Goal: Find specific page/section: Find specific page/section

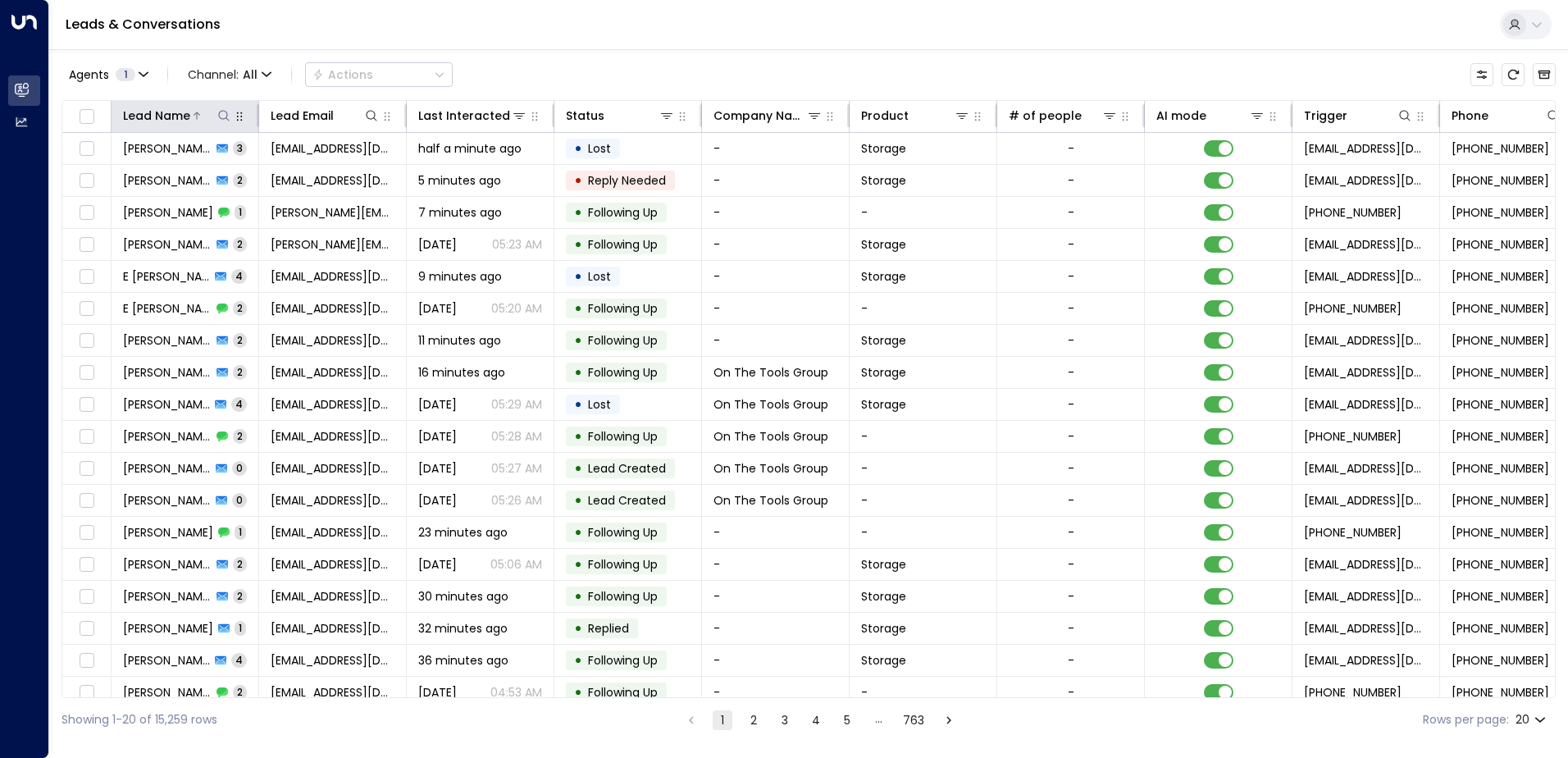
click at [225, 116] on icon at bounding box center [224, 116] width 13 height 13
click at [168, 175] on input "text" at bounding box center [224, 174] width 226 height 30
type input "******"
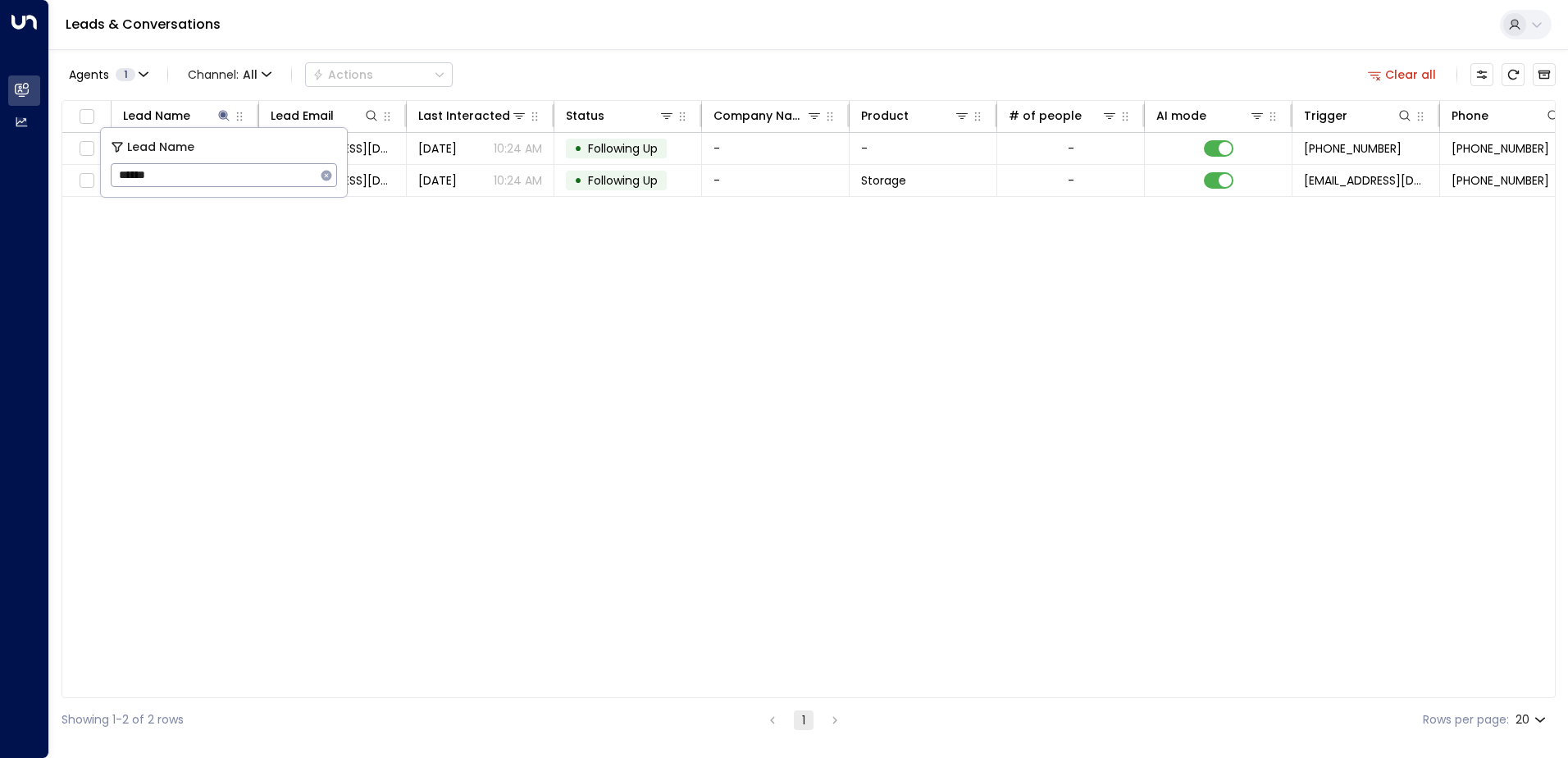
click at [310, 223] on div "Lead Name Lead Email Last Interacted Status Company Name Product # of people AI…" at bounding box center [808, 399] width 1494 height 598
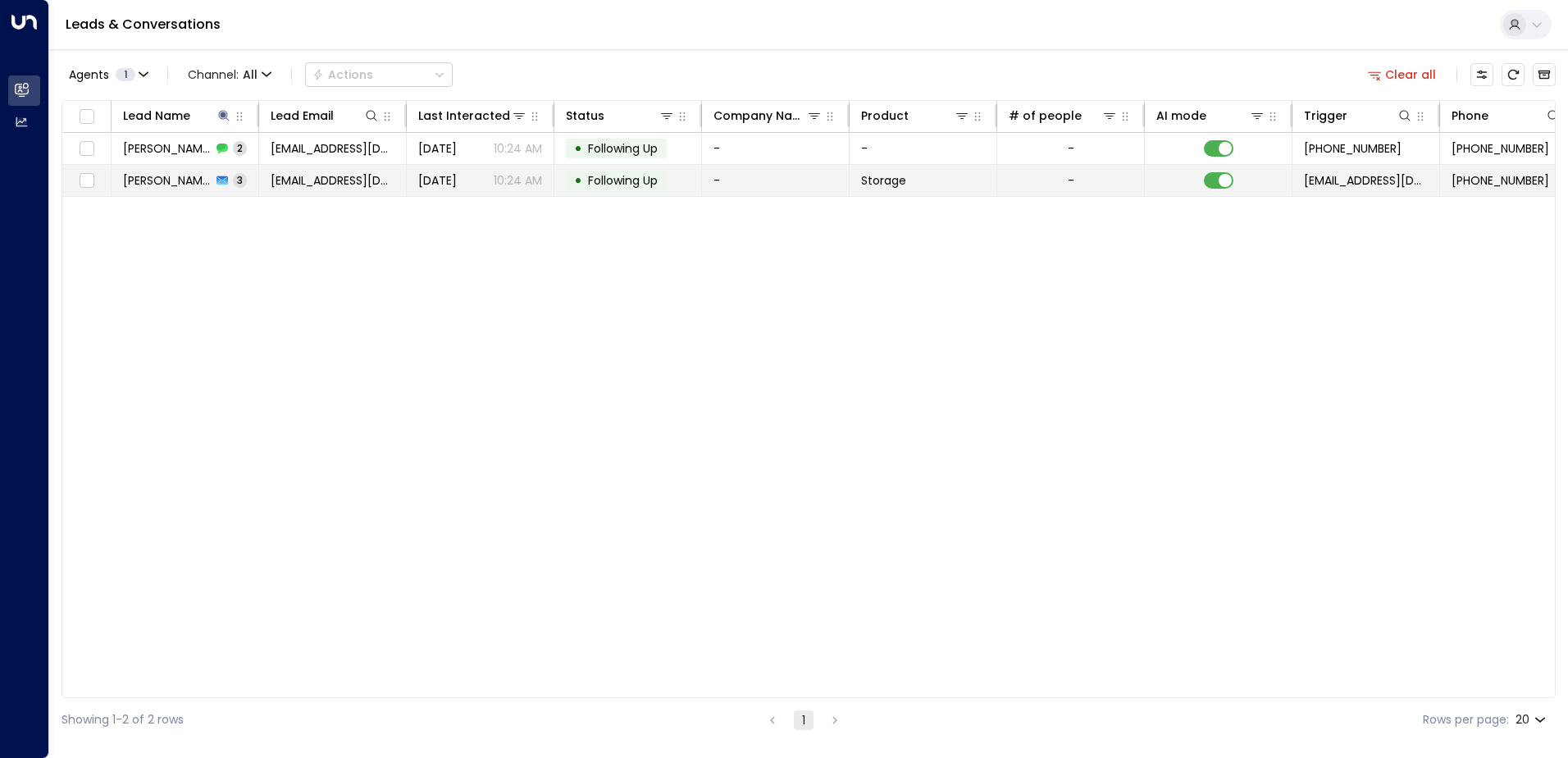
click at [198, 177] on span "Dawid Maylon" at bounding box center [167, 181] width 89 height 16
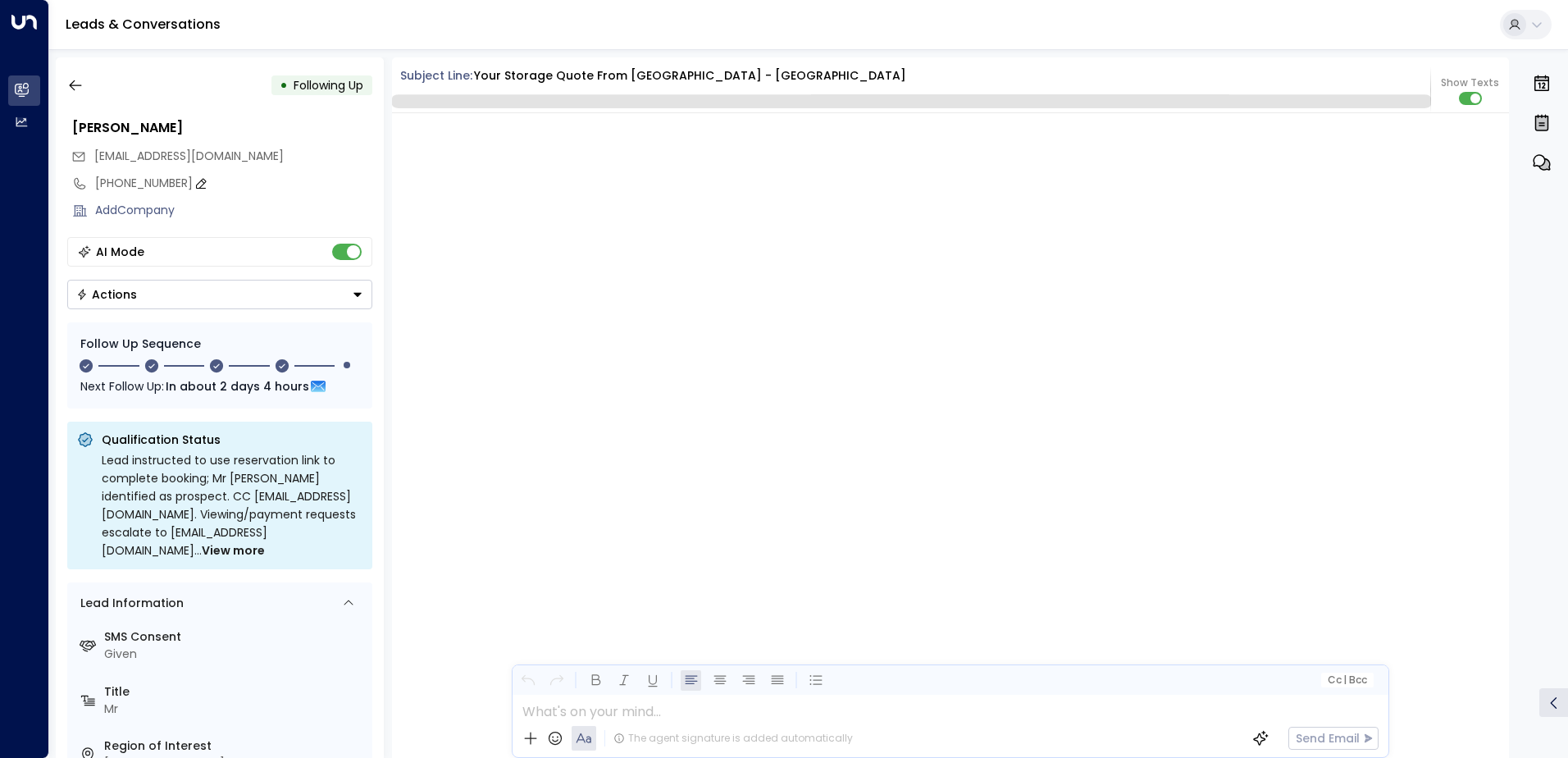
scroll to position [2740, 0]
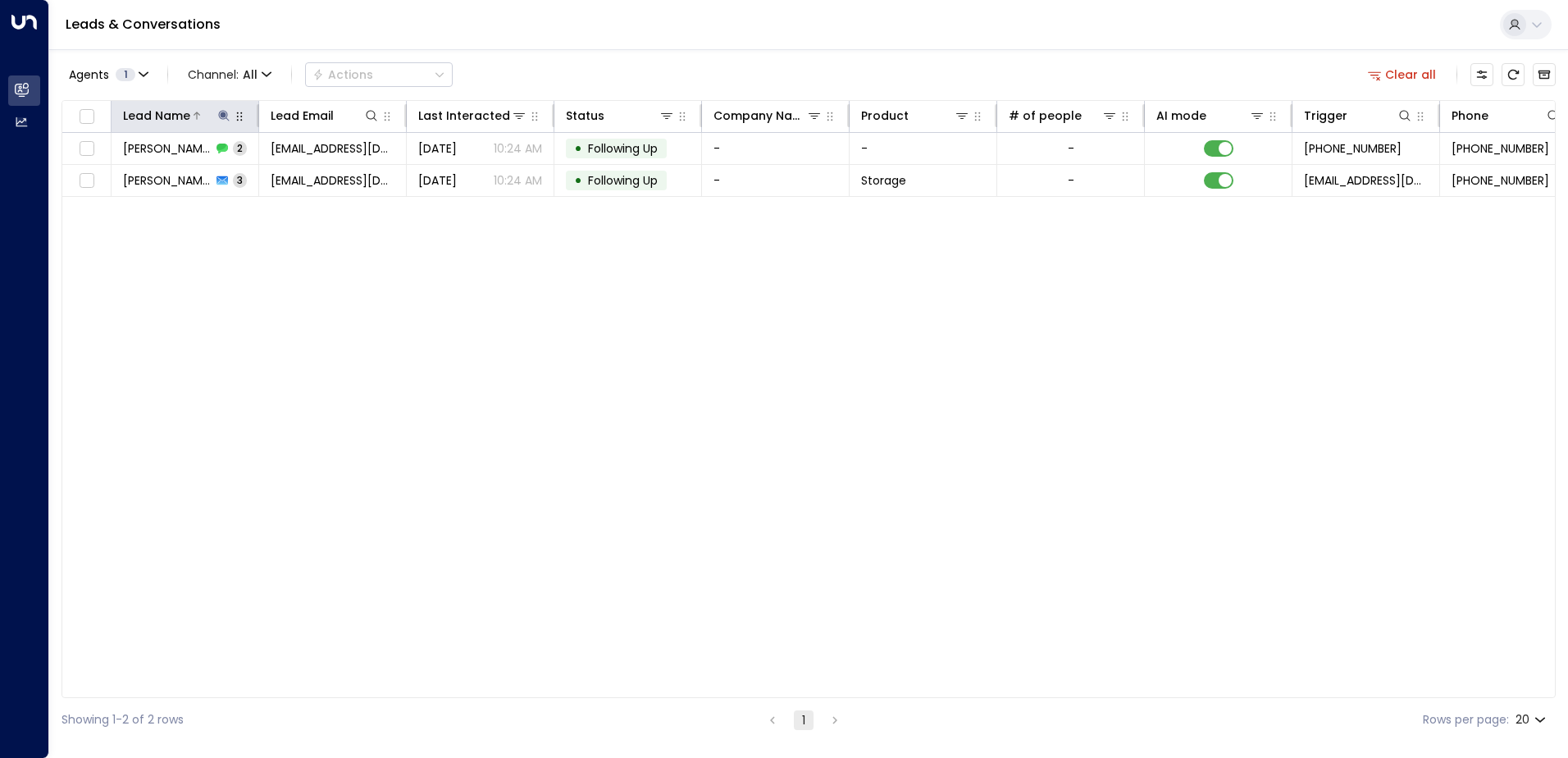
click at [222, 116] on icon at bounding box center [224, 115] width 11 height 11
type input "*"
type input "********"
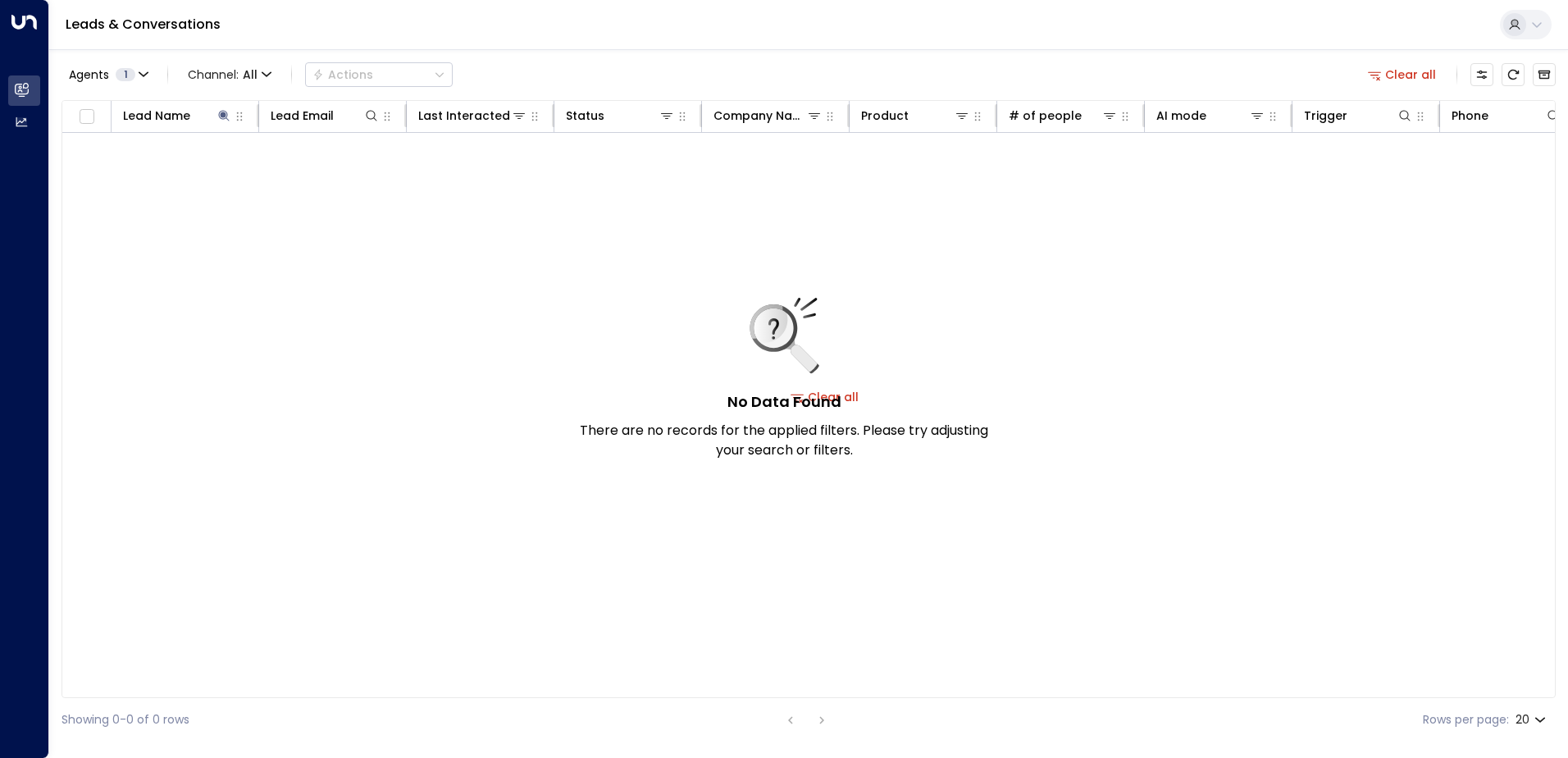
click at [400, 187] on div "No Data Found There are no records for the applied filters. Please try adjustin…" at bounding box center [824, 397] width 1525 height 529
click at [285, 127] on th "Lead Email" at bounding box center [333, 117] width 148 height 32
click at [110, 76] on div "Agents 1" at bounding box center [101, 75] width 67 height 13
click at [289, 191] on div at bounding box center [784, 379] width 1568 height 758
click at [196, 117] on icon at bounding box center [196, 115] width 10 height 10
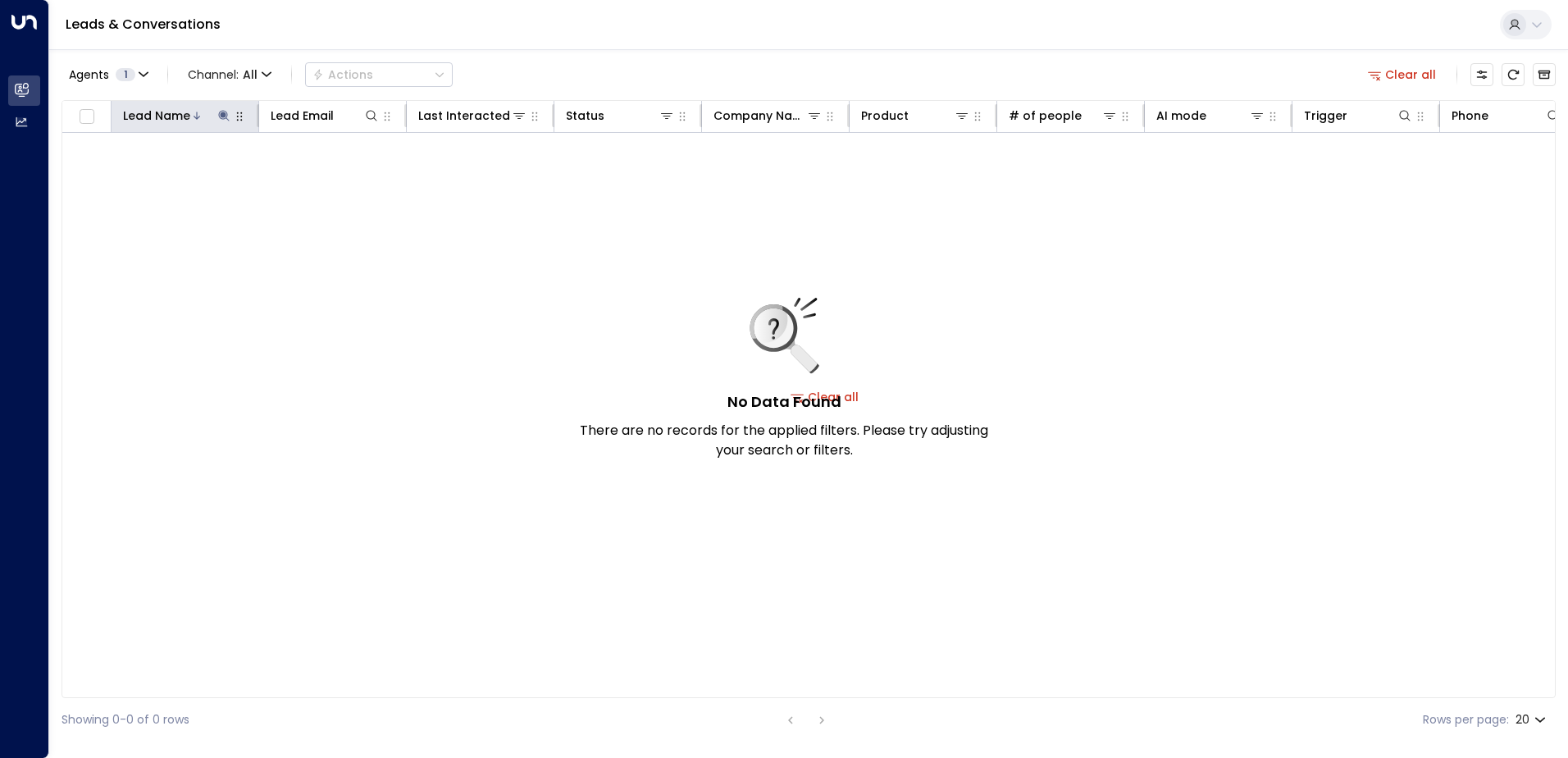
click at [221, 114] on icon at bounding box center [224, 115] width 11 height 11
drag, startPoint x: 172, startPoint y: 308, endPoint x: 167, endPoint y: 289, distance: 19.6
click at [172, 300] on div "No Data Found There are no records for the applied filters. Please try adjustin…" at bounding box center [824, 397] width 1525 height 529
click at [350, 219] on div "No Data Found There are no records for the applied filters. Please try adjustin…" at bounding box center [824, 397] width 1525 height 529
click at [217, 114] on icon at bounding box center [224, 116] width 13 height 13
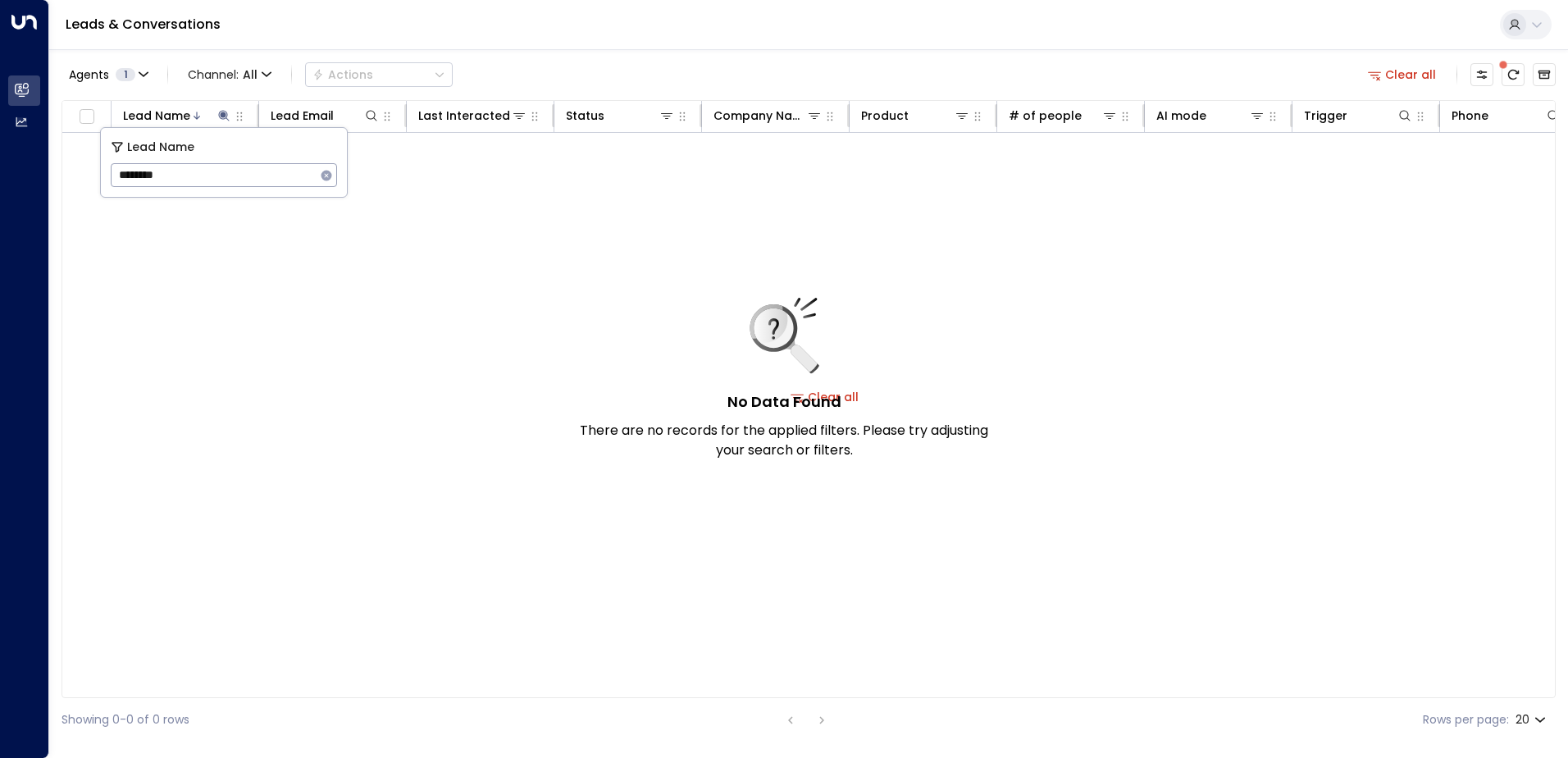
click at [216, 179] on input "********" at bounding box center [213, 174] width 205 height 30
click at [137, 174] on input "********" at bounding box center [213, 174] width 205 height 30
type input "*******"
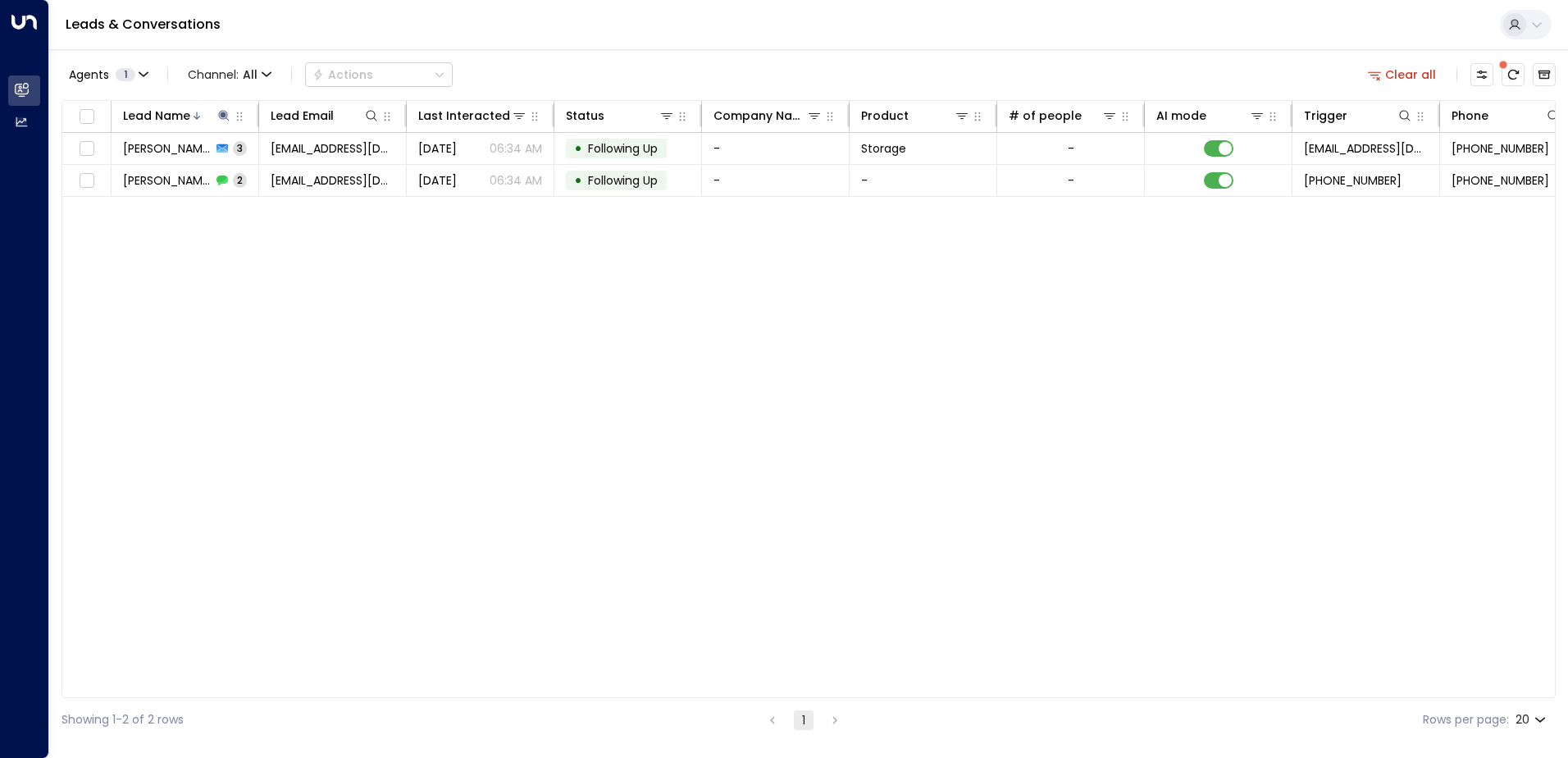
click at [349, 226] on div "Lead Name Lead Email Last Interacted Status Company Name Product # of people AI…" at bounding box center [808, 399] width 1494 height 598
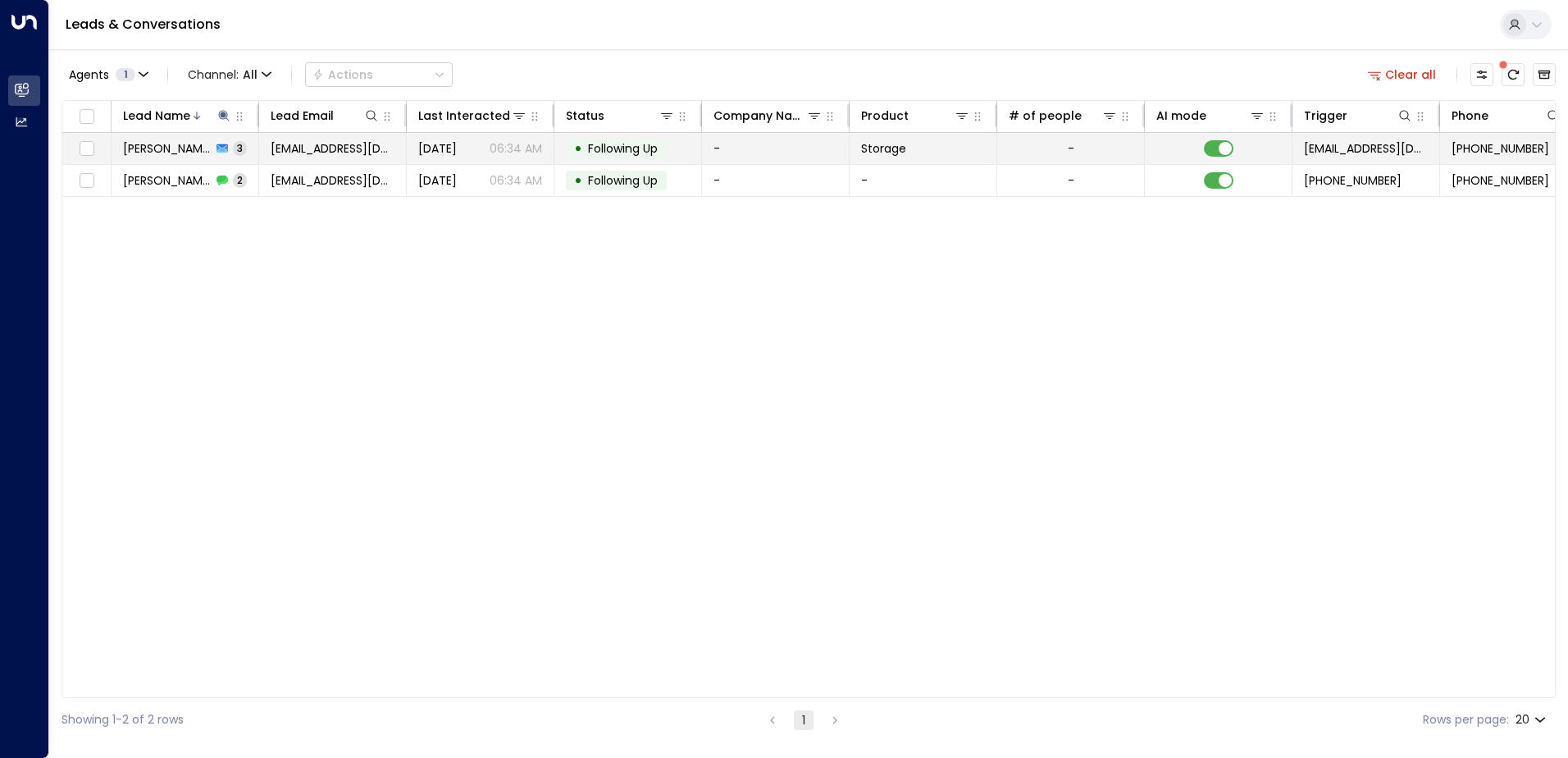
click at [198, 150] on span "Harold Asfield" at bounding box center [167, 149] width 89 height 16
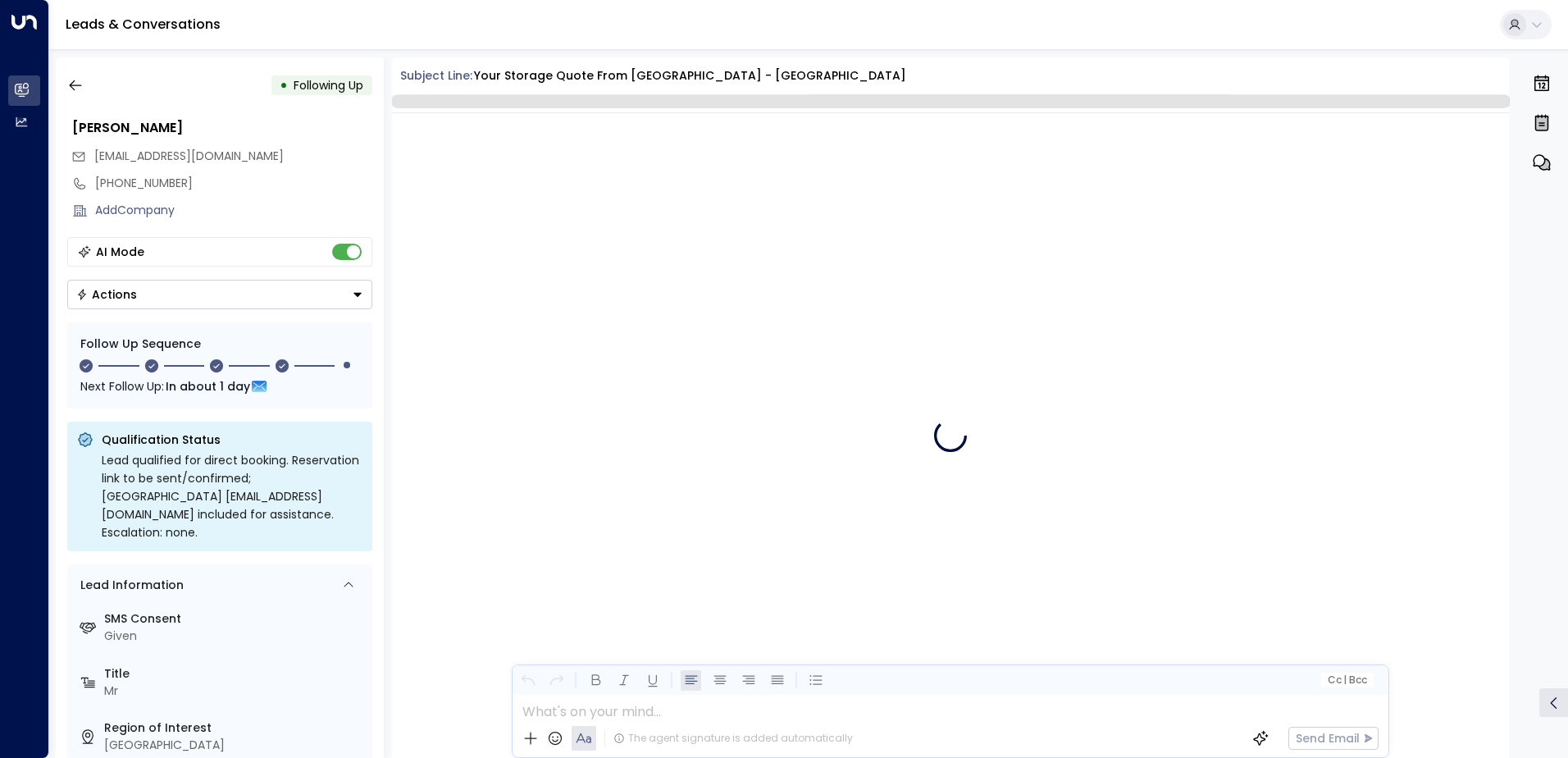
scroll to position [2779, 0]
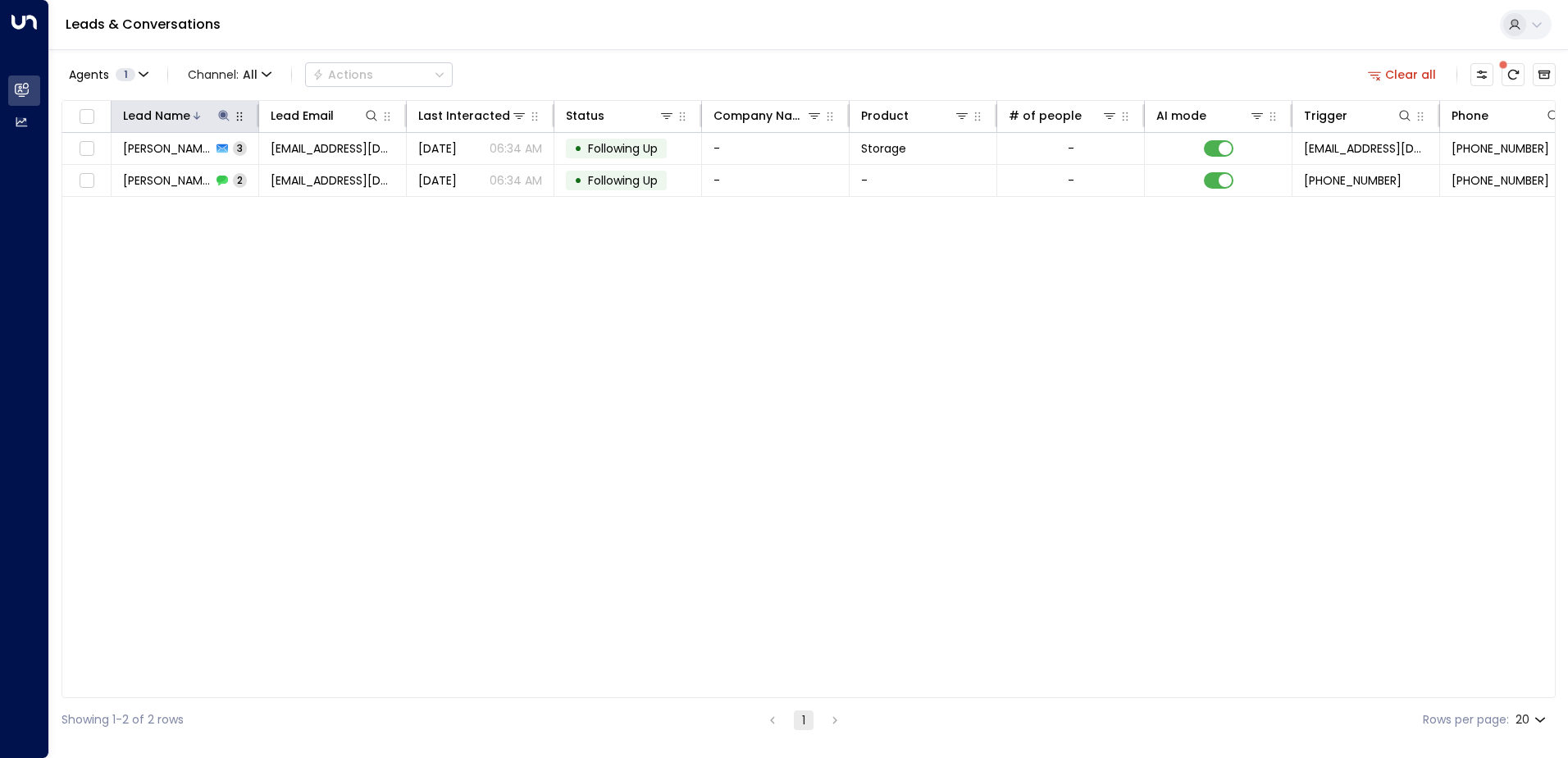
click at [223, 114] on icon at bounding box center [224, 115] width 11 height 11
type input "*"
type input "****"
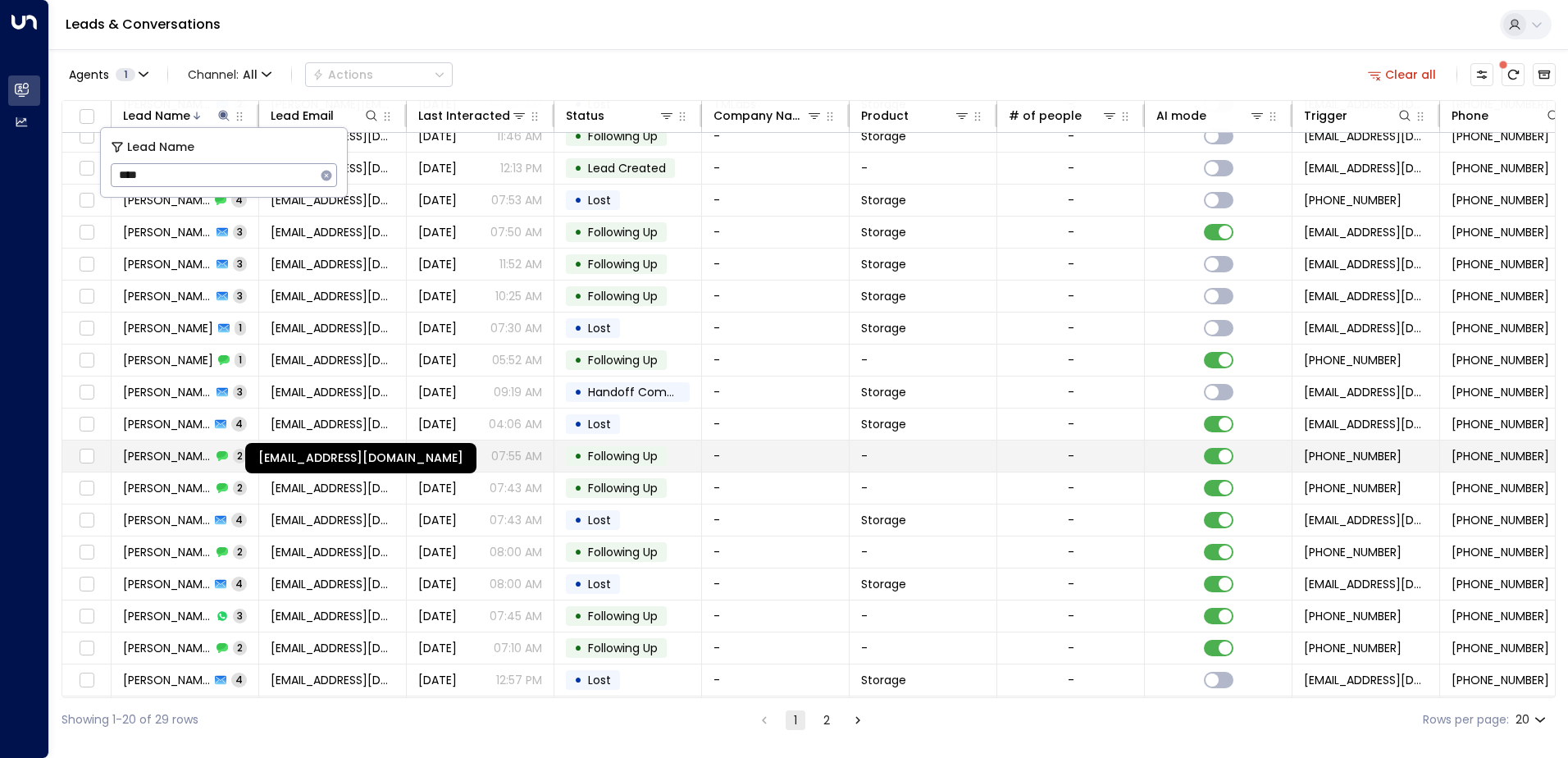
scroll to position [80, 0]
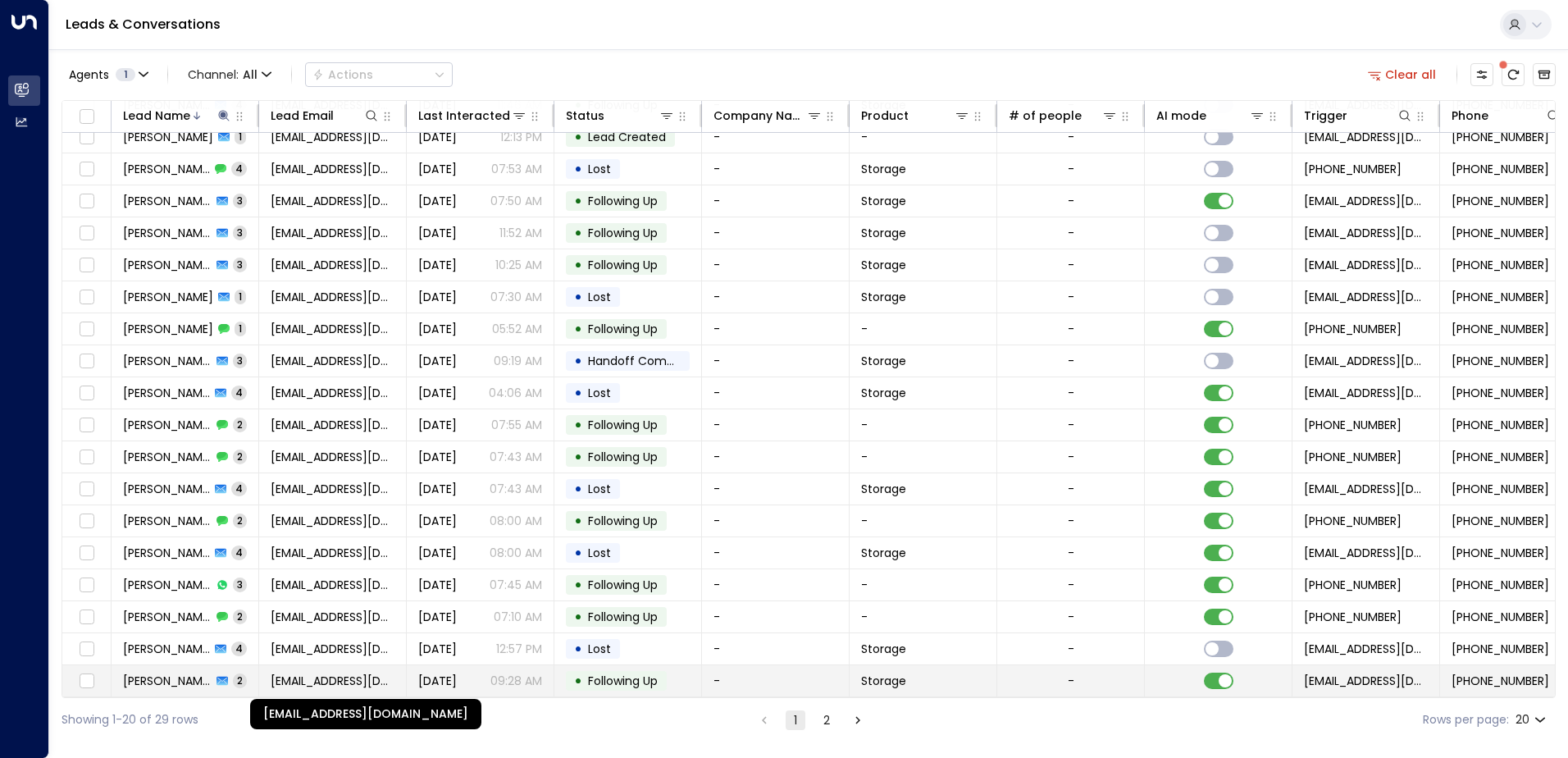
click at [352, 678] on span "donasharp@gmail.com" at bounding box center [333, 681] width 124 height 16
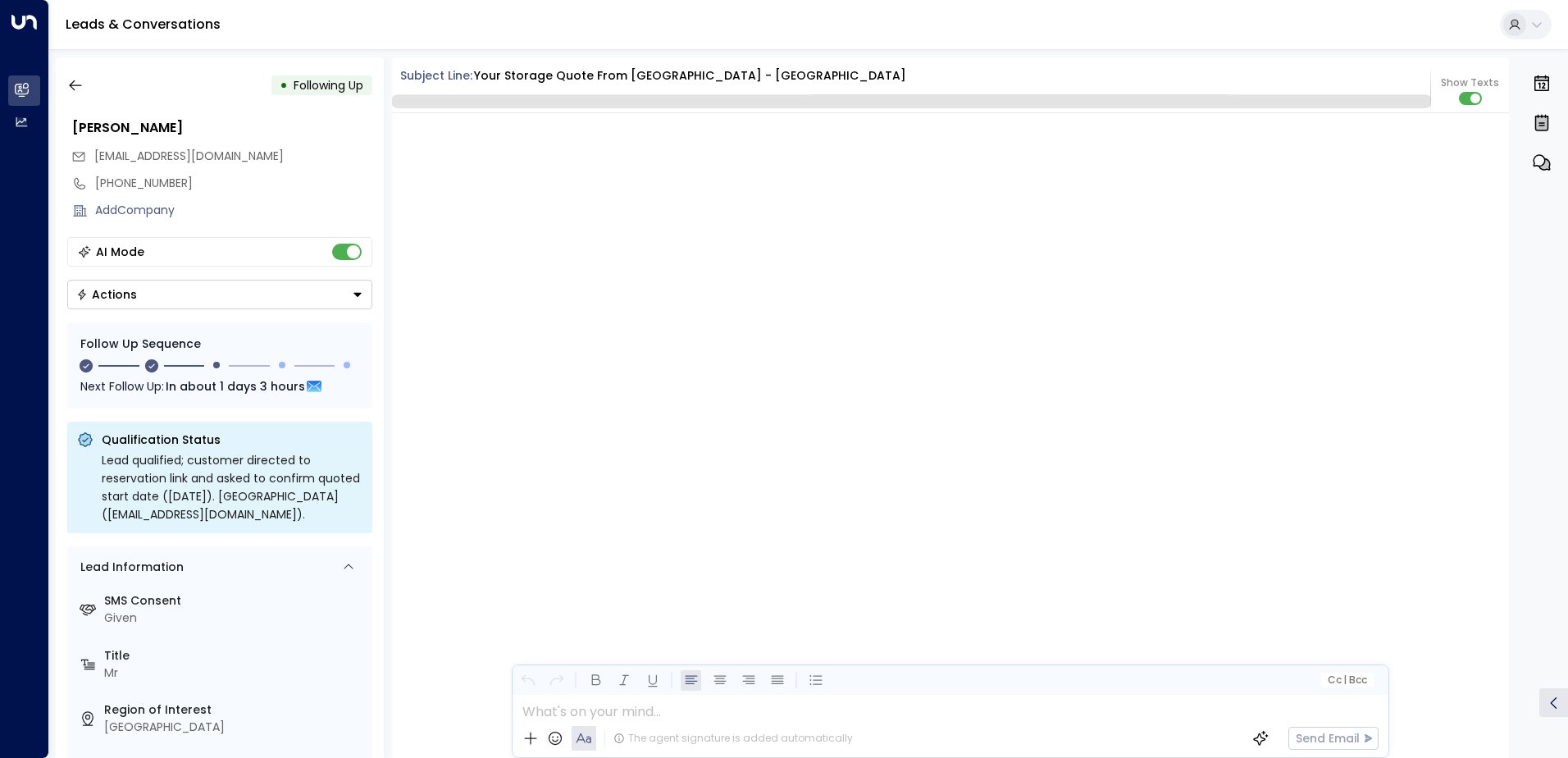
scroll to position [1643, 0]
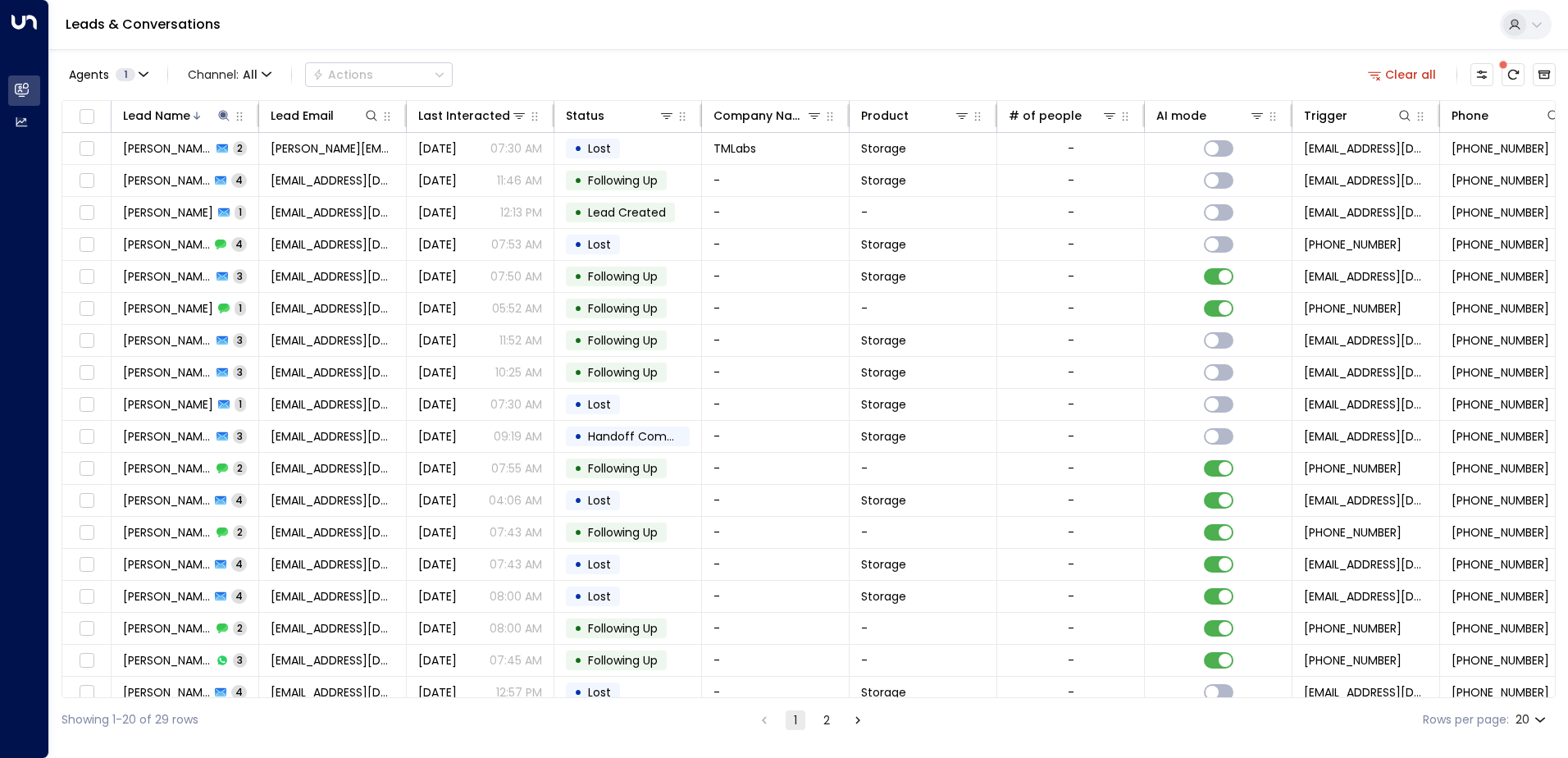
click at [355, 16] on div "Leads & Conversations" at bounding box center [809, 25] width 1519 height 50
click at [224, 117] on icon at bounding box center [224, 115] width 11 height 11
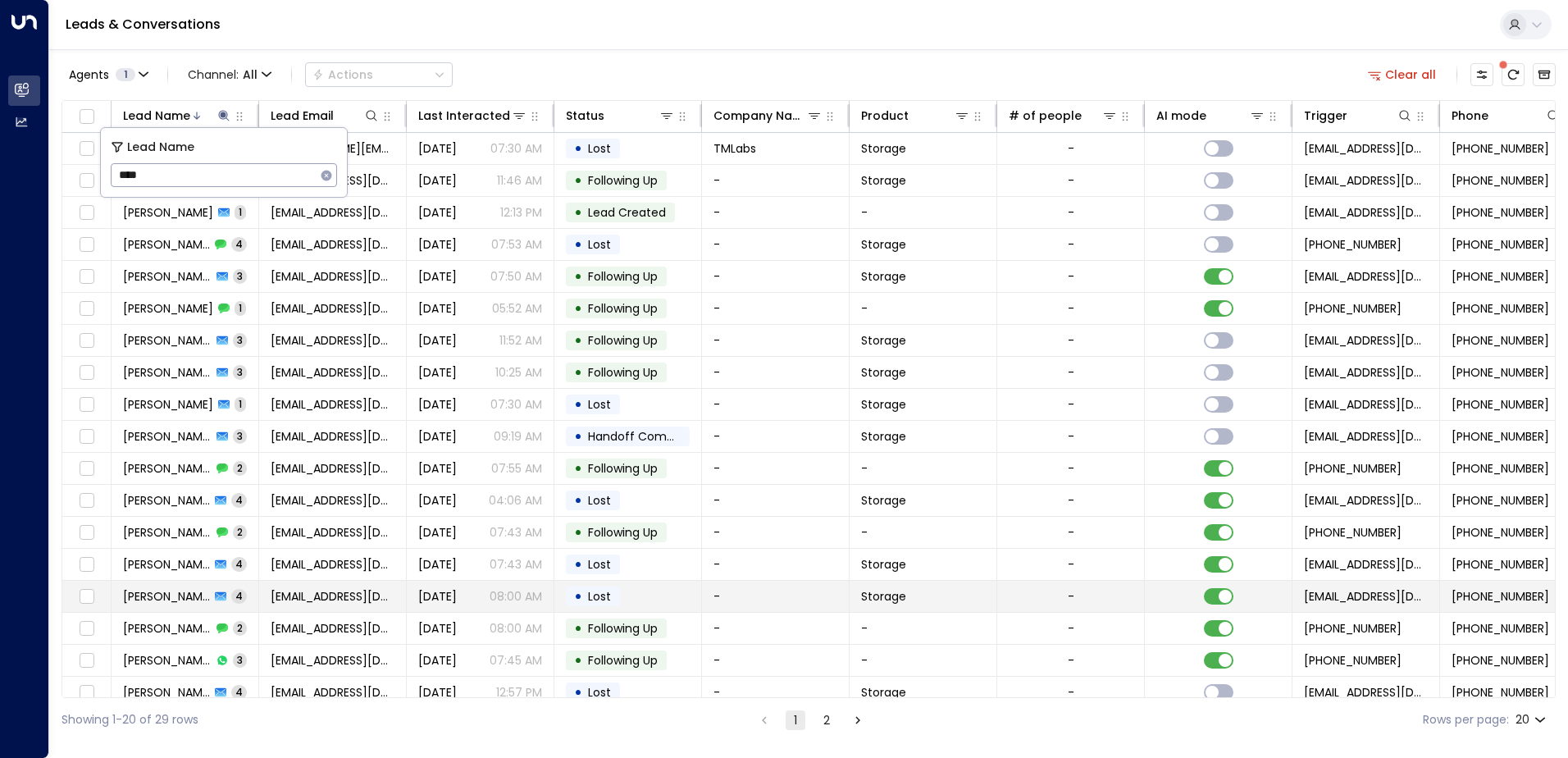
scroll to position [80, 0]
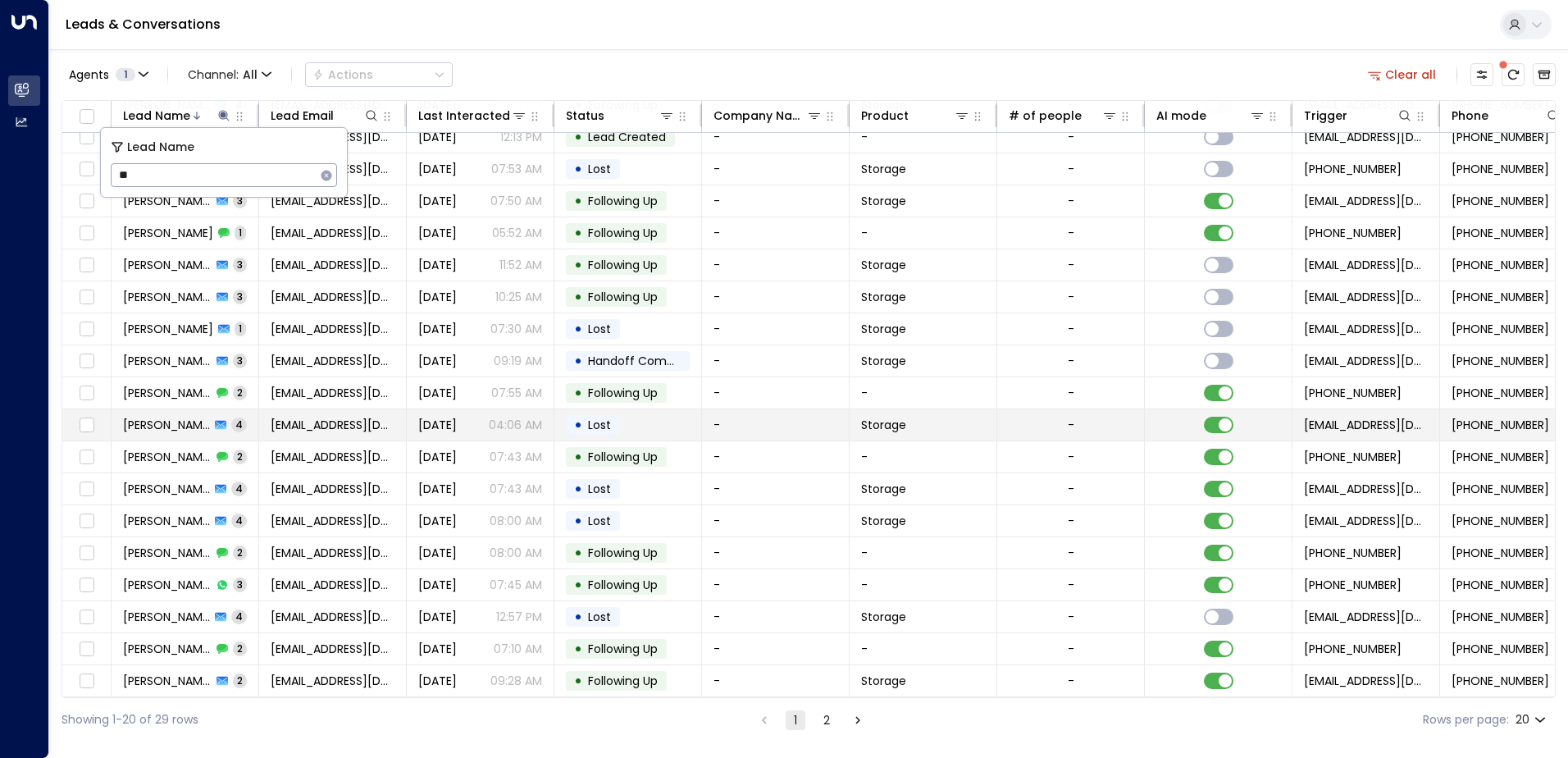
type input "*"
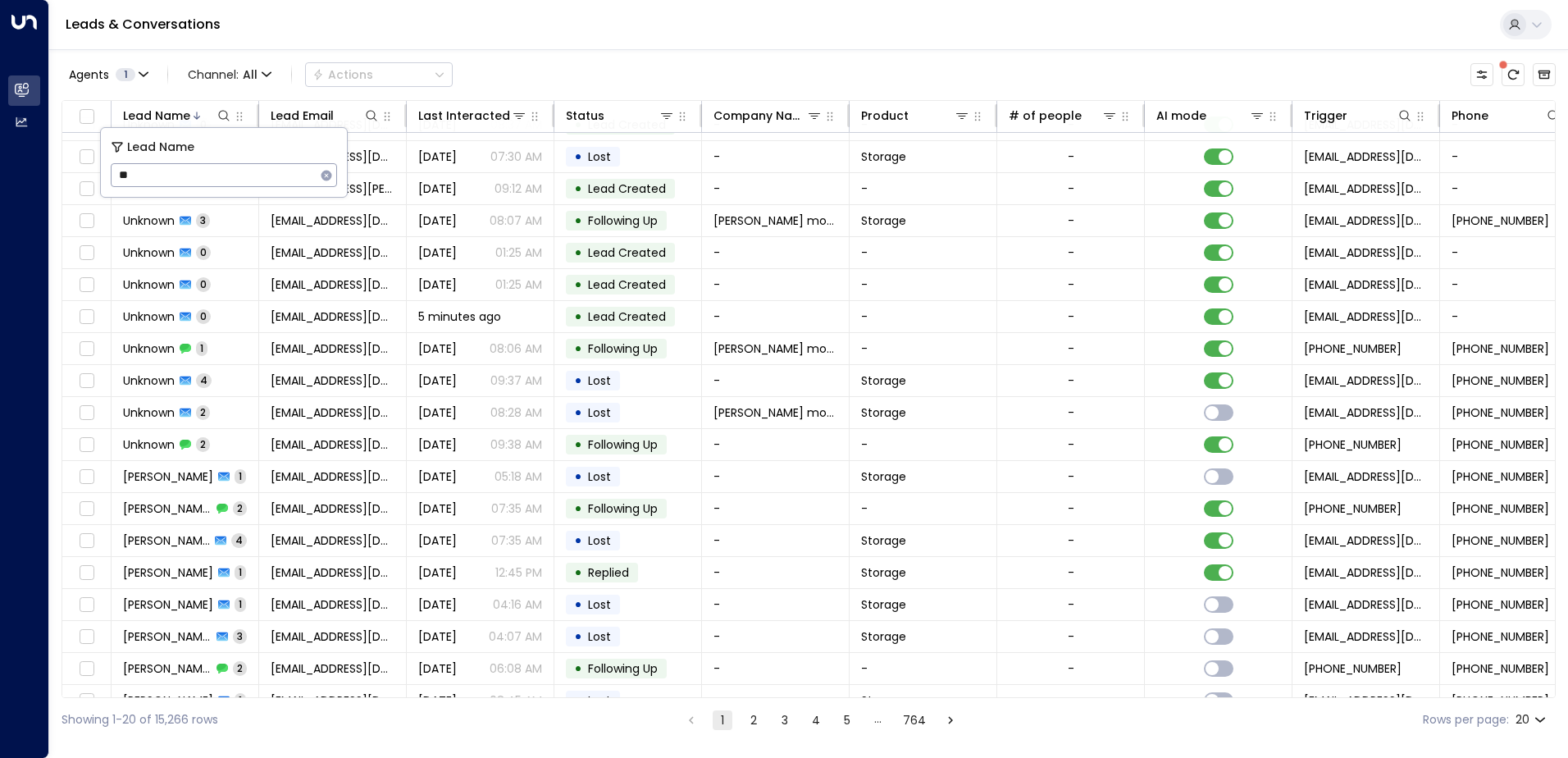
scroll to position [80, 0]
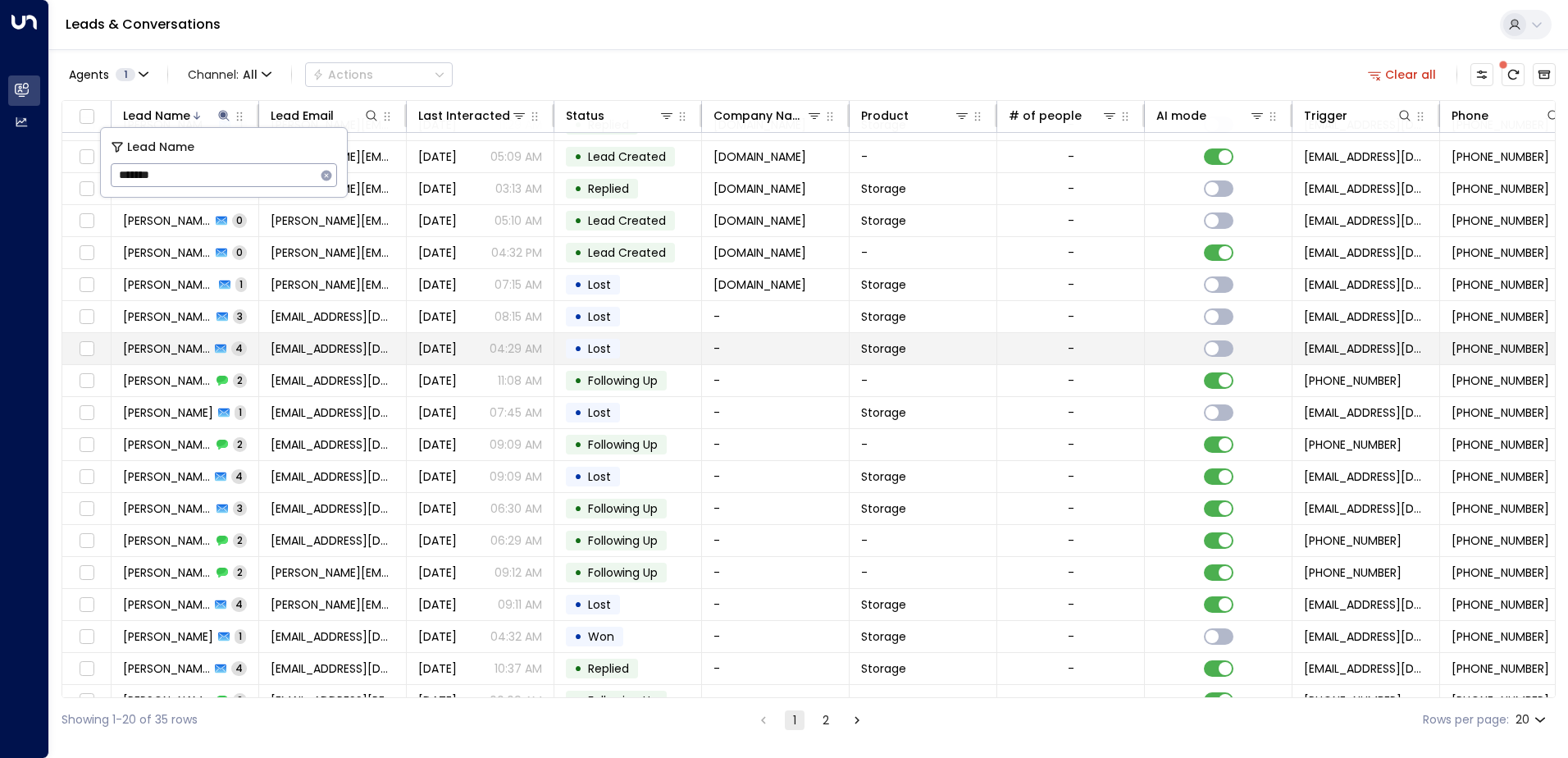
scroll to position [80, 0]
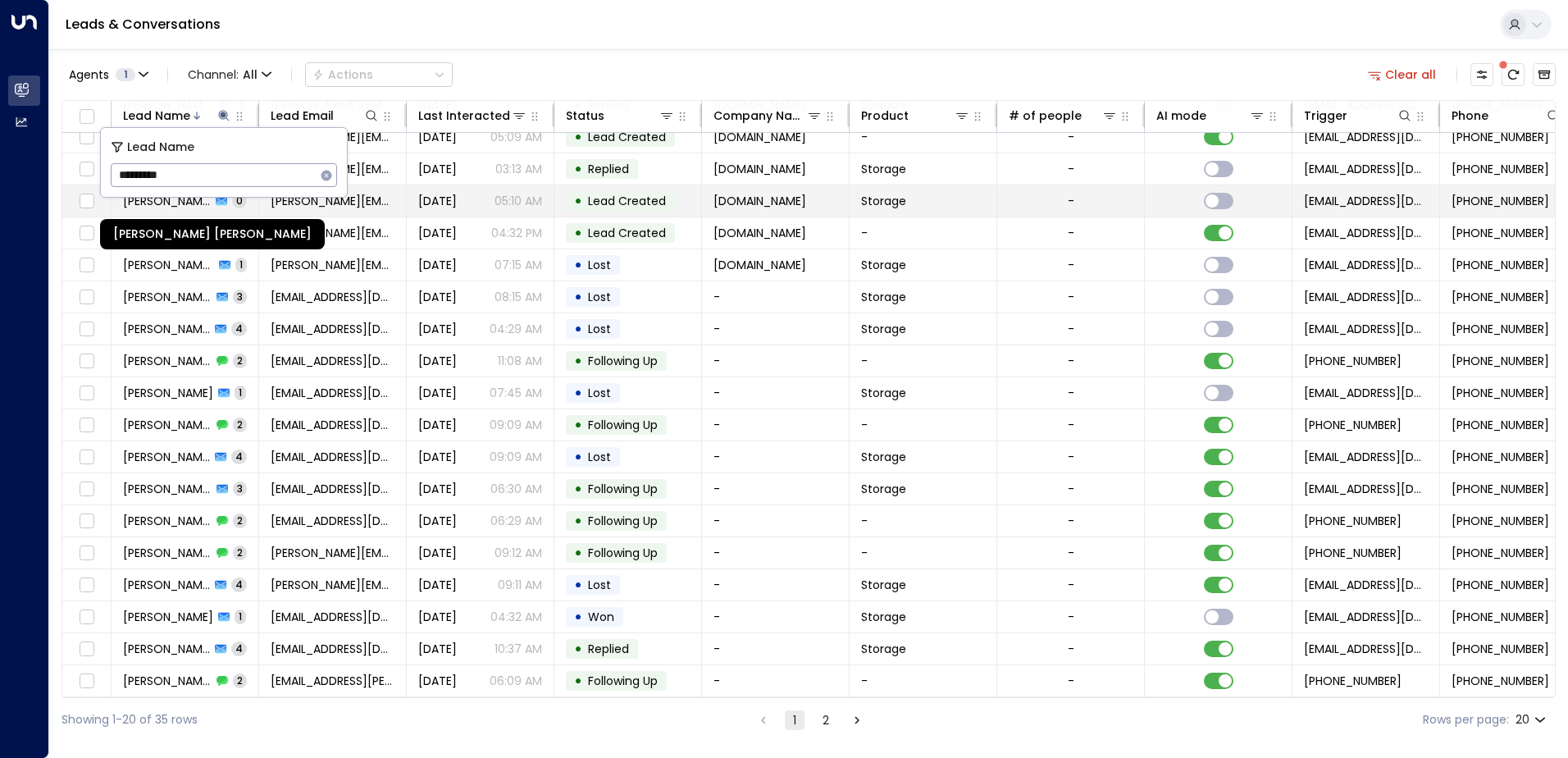
type input "*********"
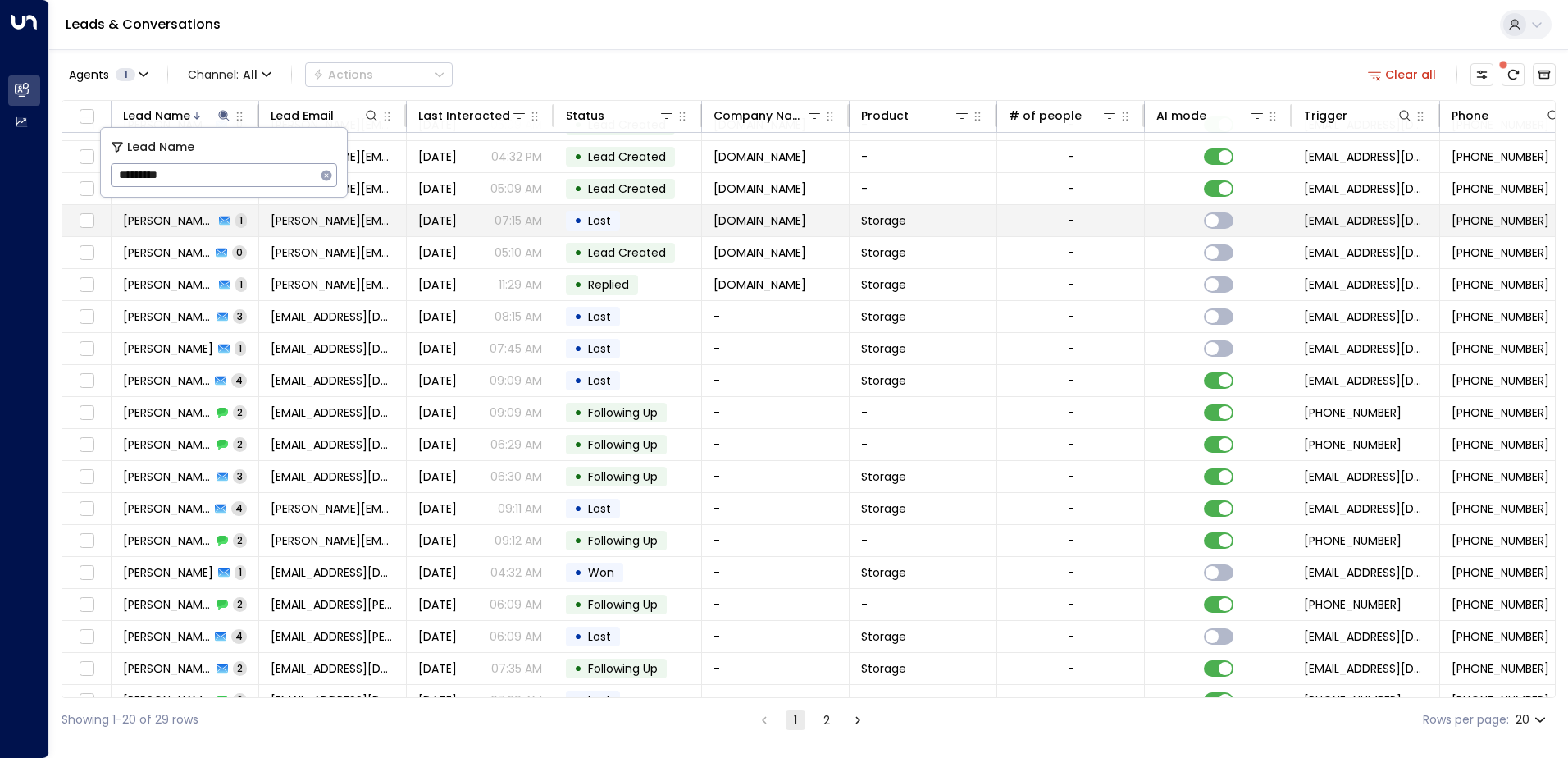
scroll to position [80, 0]
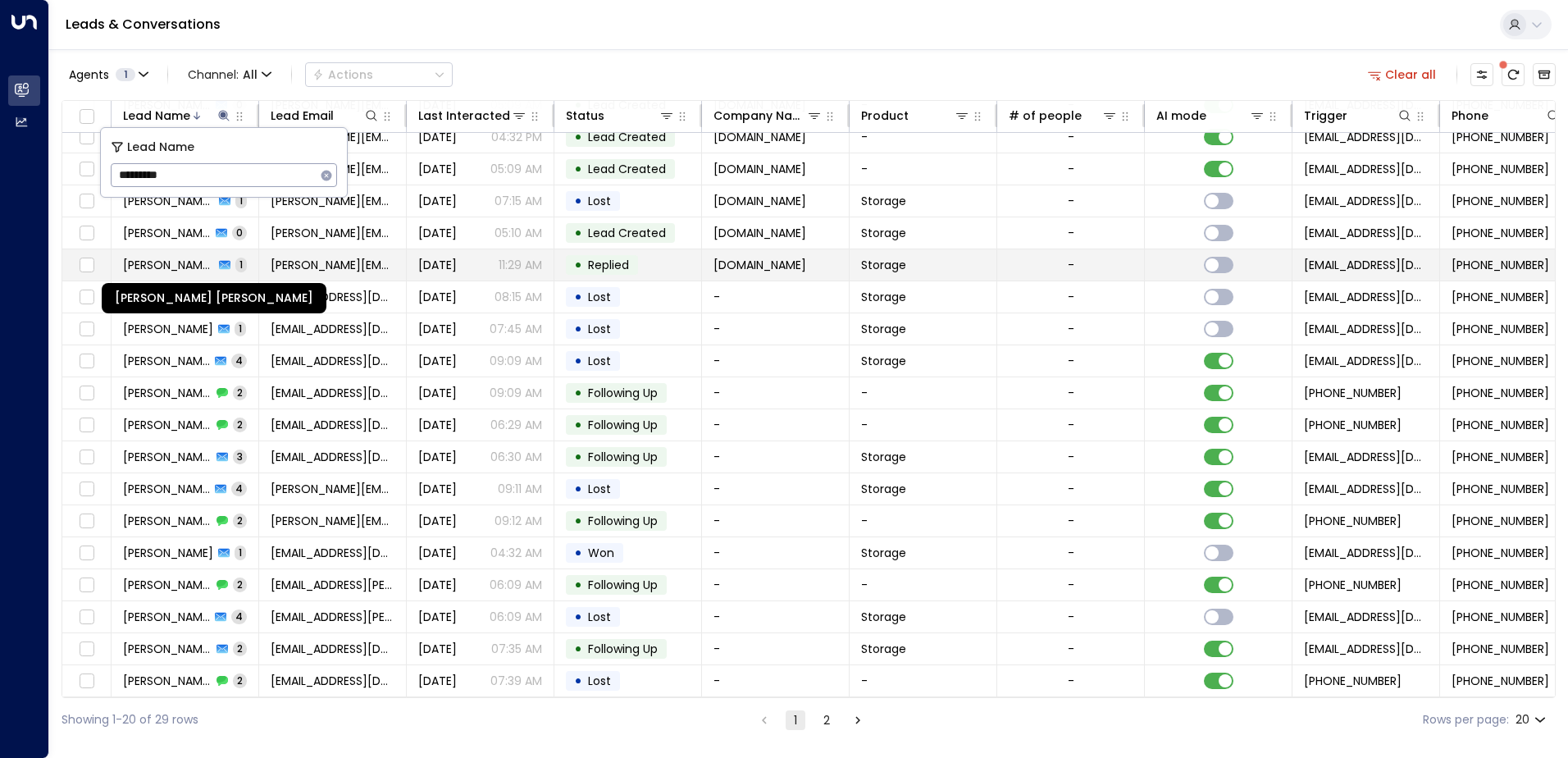
click at [194, 258] on span "Williams Wilkinson" at bounding box center [169, 265] width 91 height 16
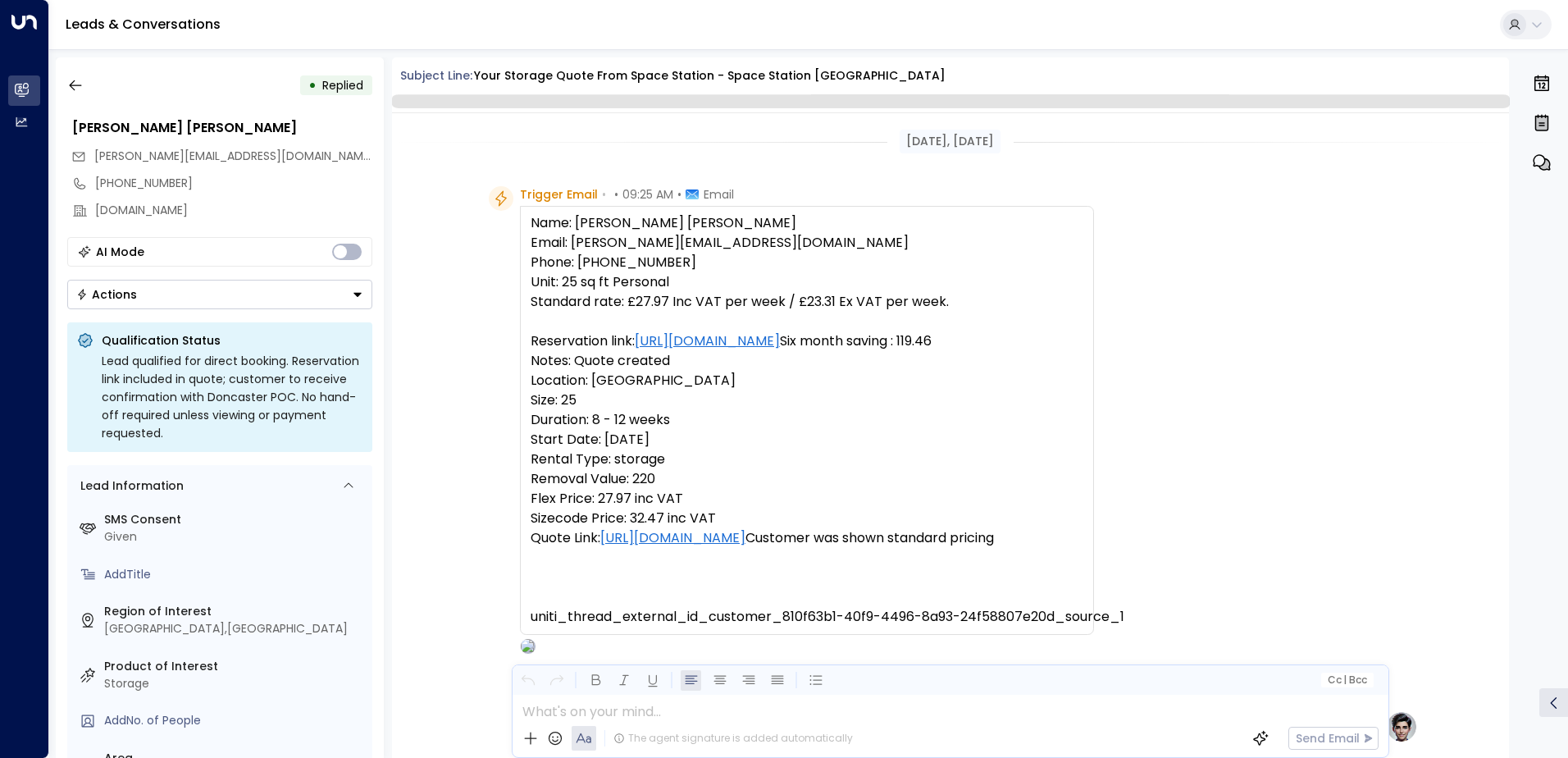
scroll to position [603, 0]
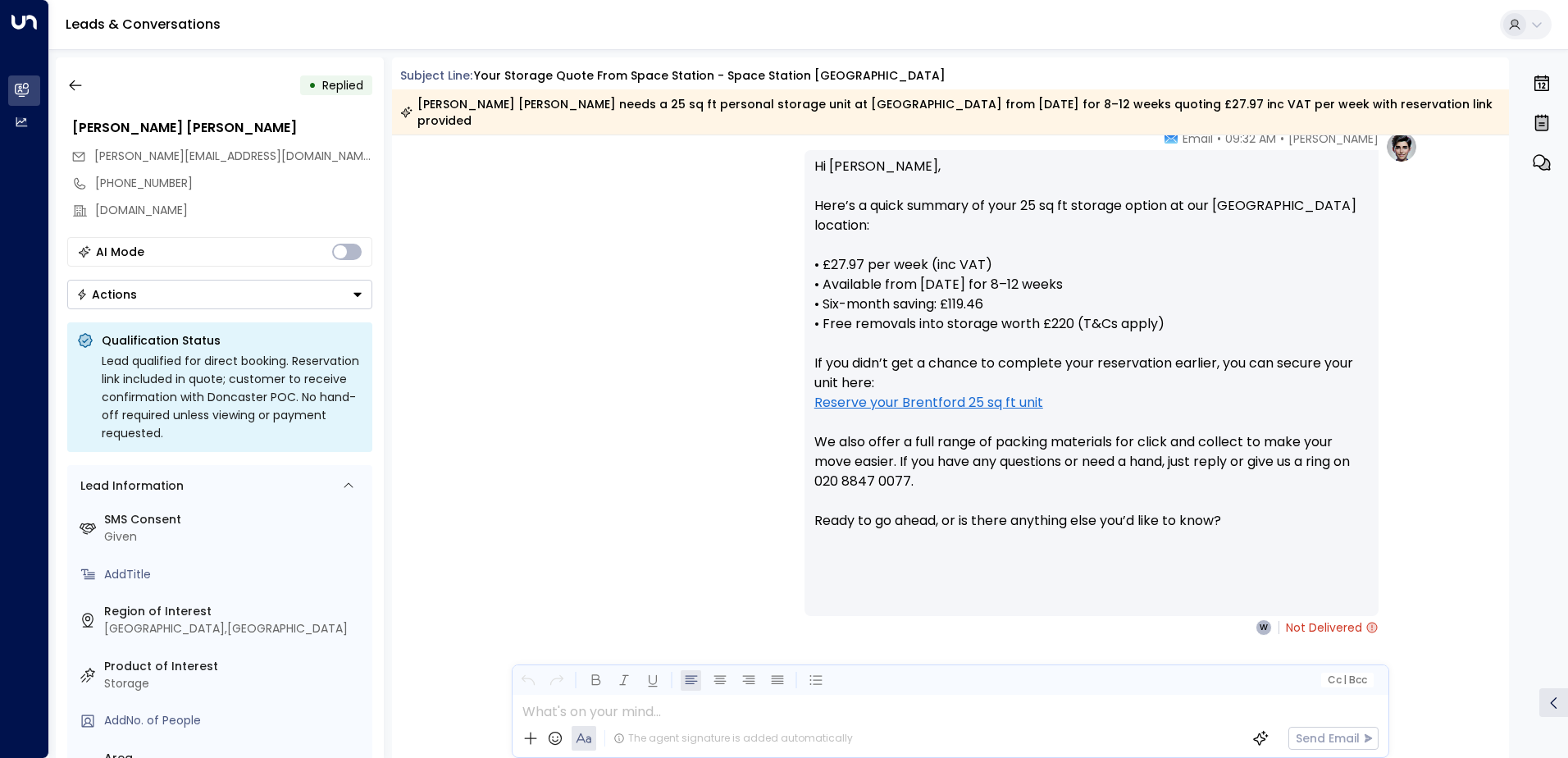
click at [465, 337] on div "Olivia Parker • 09:32 AM • Email Hi Williams, Here’s a quick summary of your 25…" at bounding box center [950, 465] width 1118 height 669
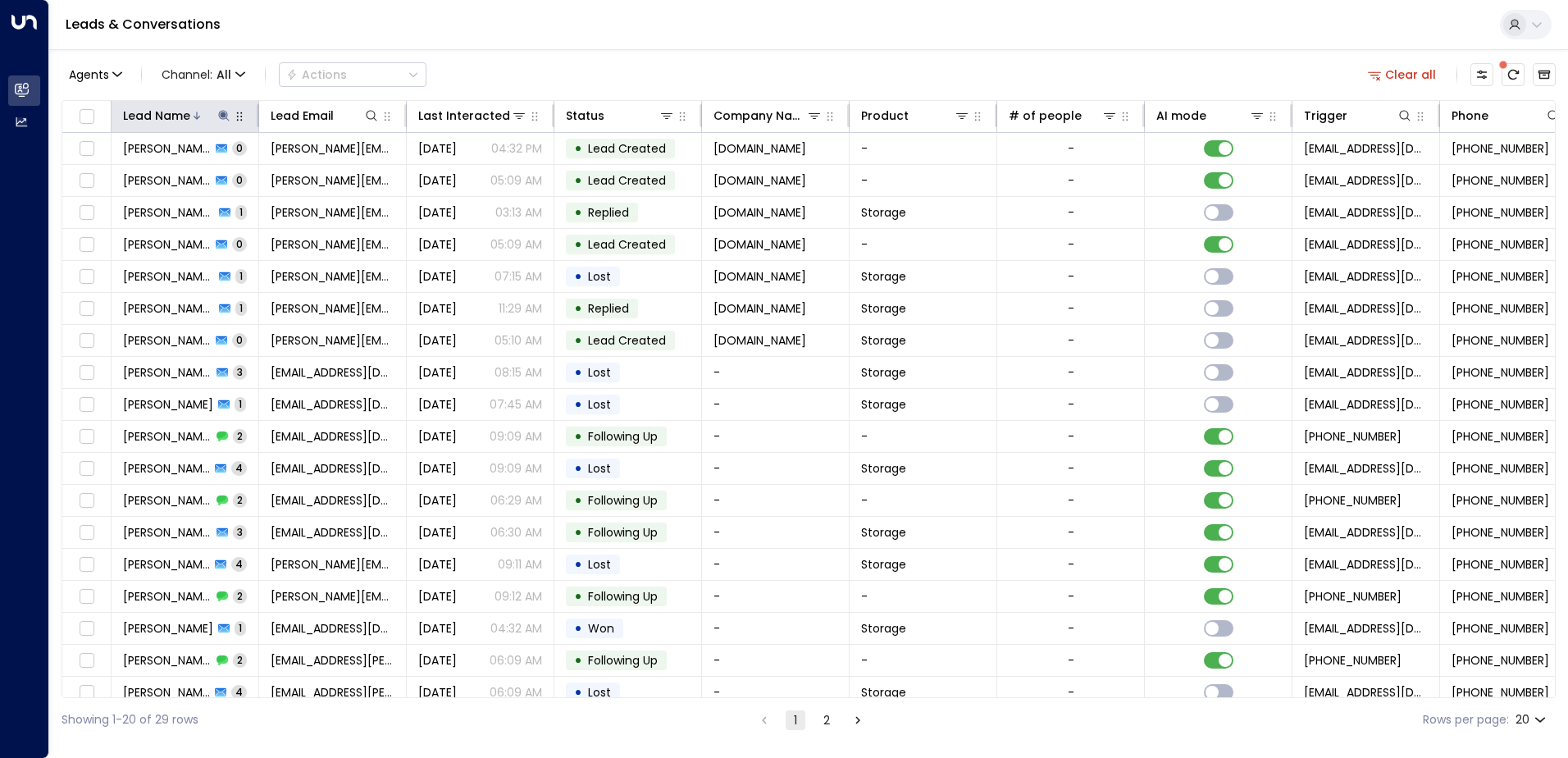
click at [218, 114] on icon at bounding box center [224, 116] width 13 height 13
type input "*"
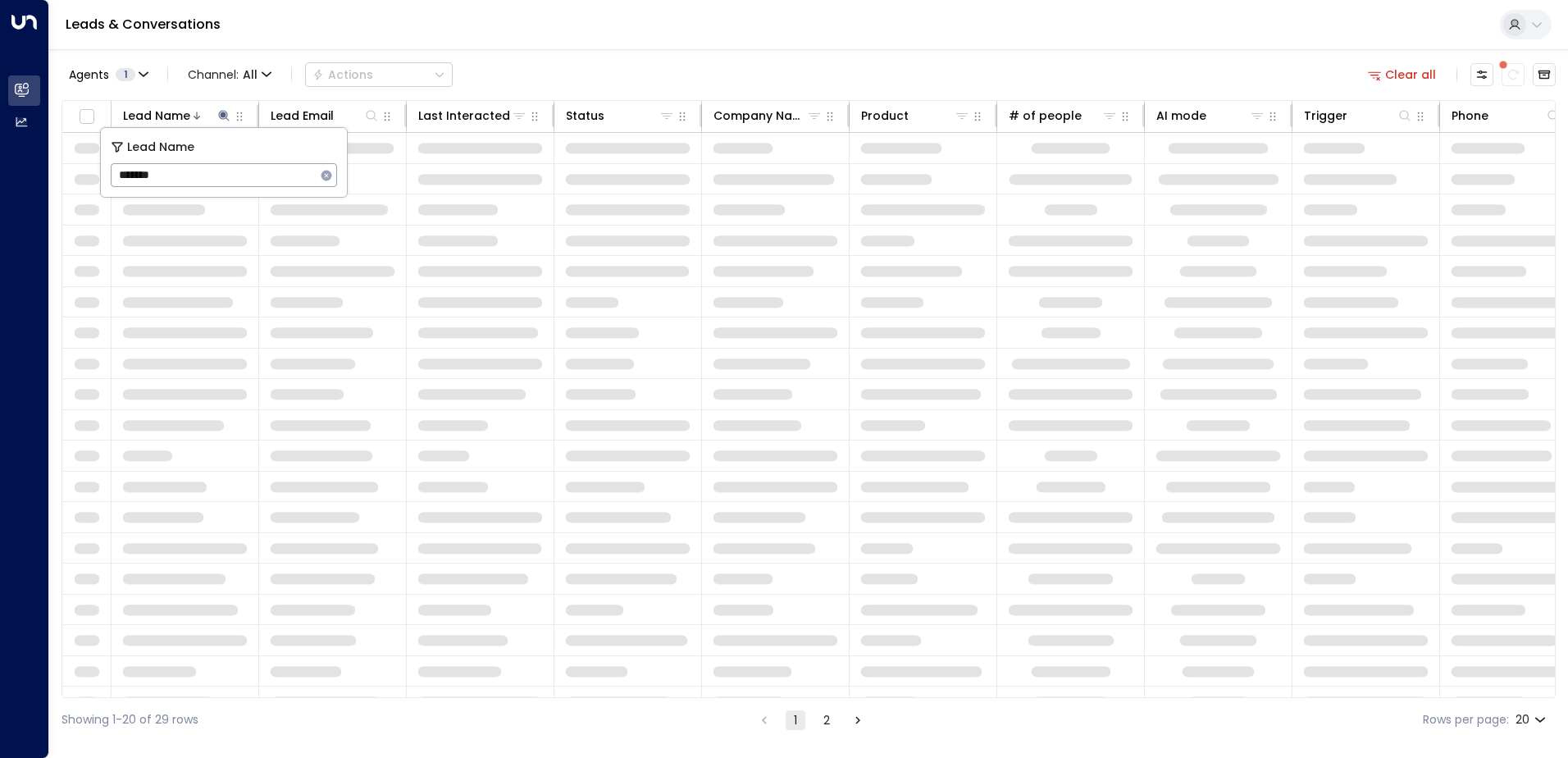
type input "*******"
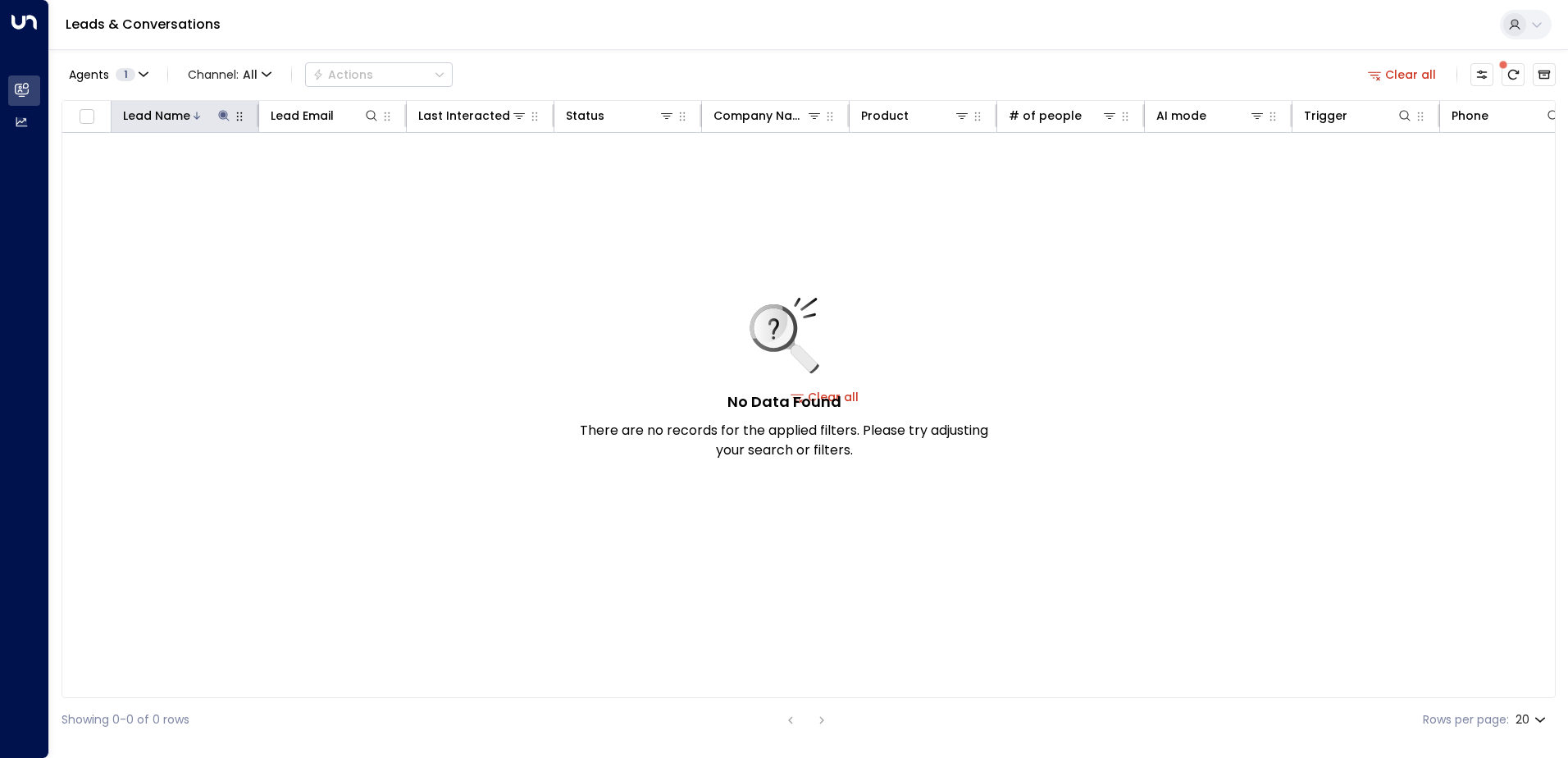
click at [178, 112] on div "Lead Name" at bounding box center [157, 116] width 68 height 20
click at [222, 115] on icon at bounding box center [224, 115] width 11 height 11
click at [187, 189] on input "*******" at bounding box center [213, 174] width 205 height 30
click at [150, 175] on input "*******" at bounding box center [213, 174] width 205 height 30
type input "*******"
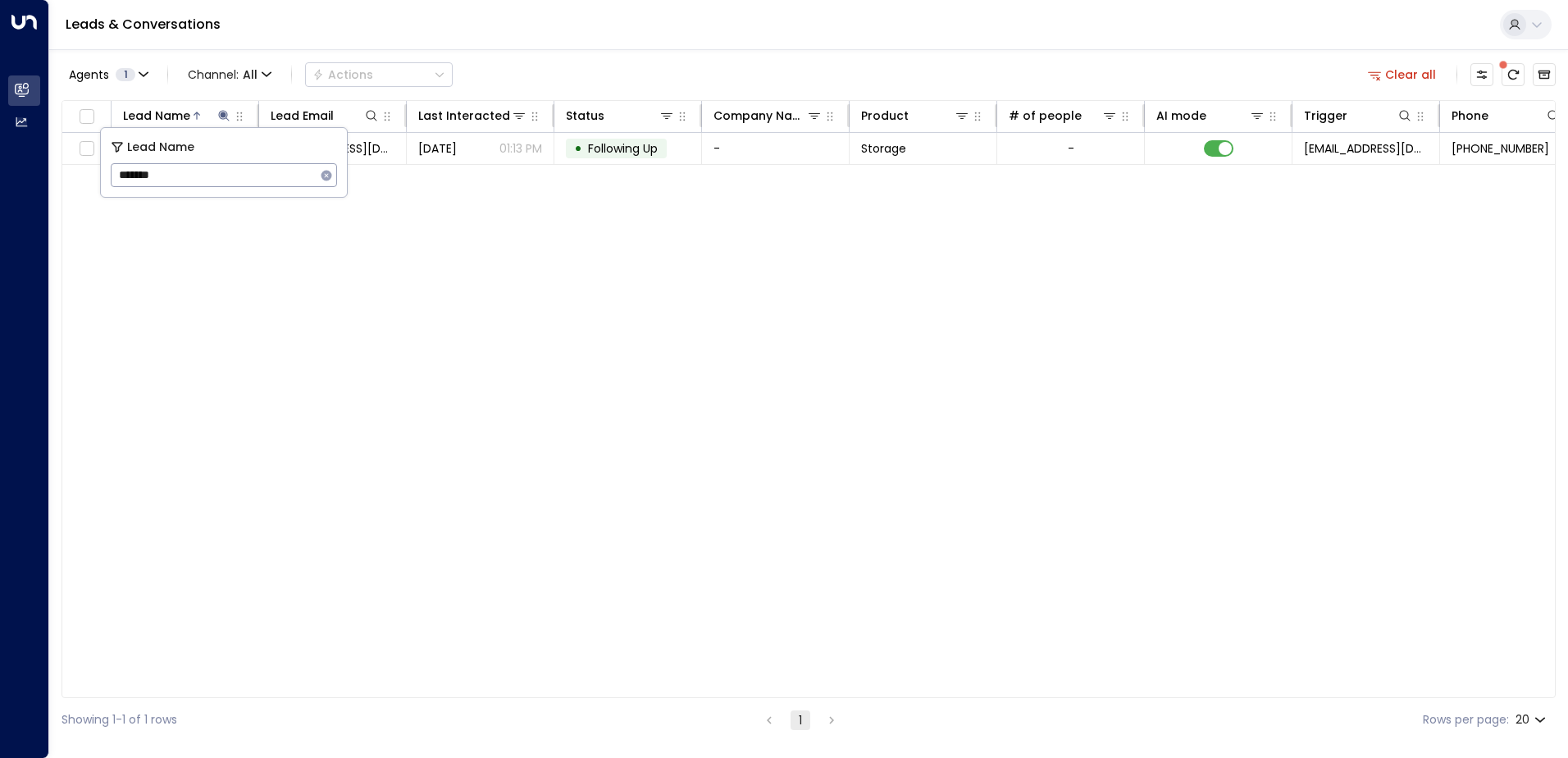
click at [385, 206] on div "Lead Name Lead Email Last Interacted Status Company Name Product # of people AI…" at bounding box center [808, 399] width 1494 height 598
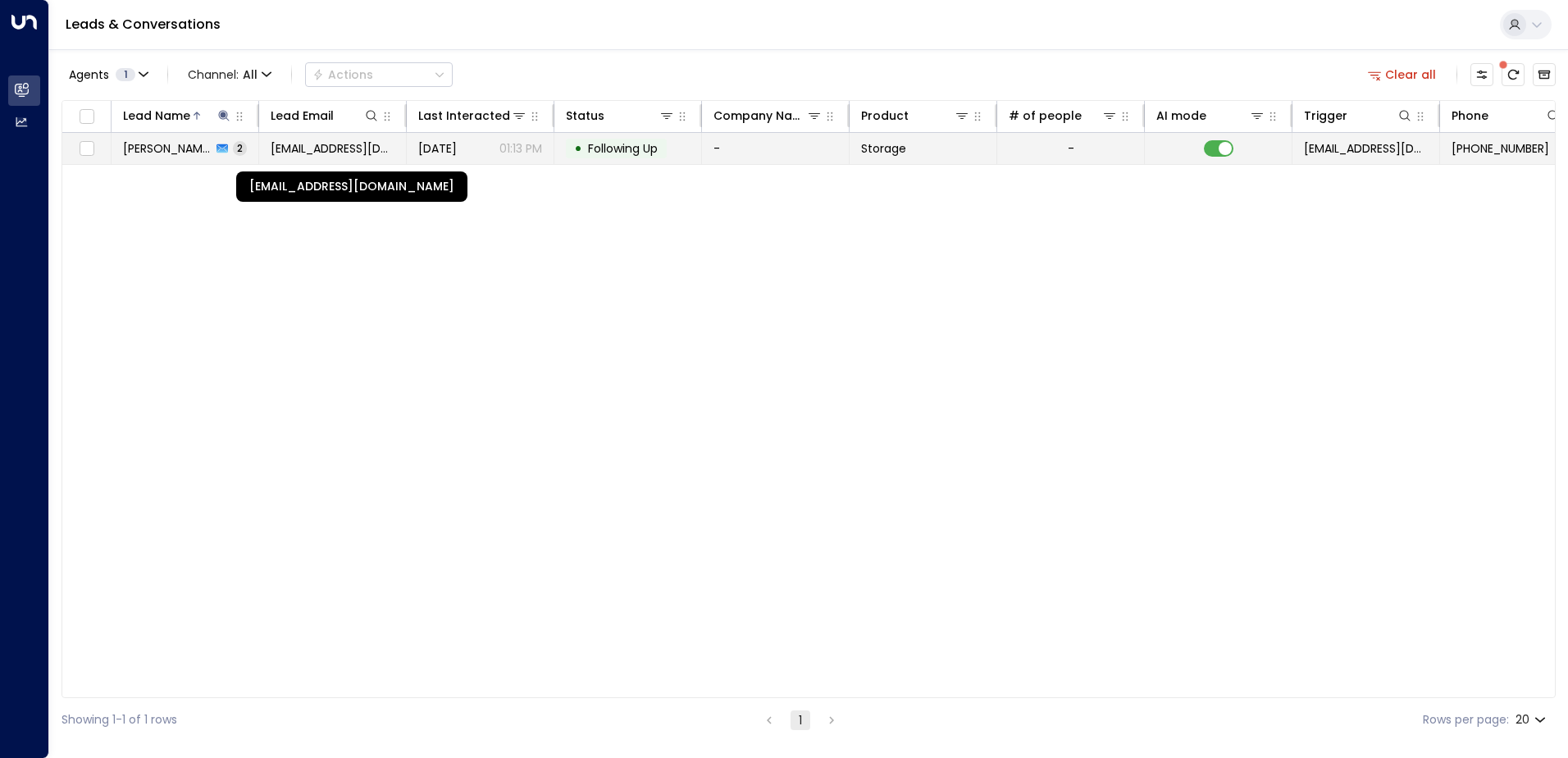
click at [371, 151] on span "[EMAIL_ADDRESS][DOMAIN_NAME]" at bounding box center [333, 149] width 124 height 16
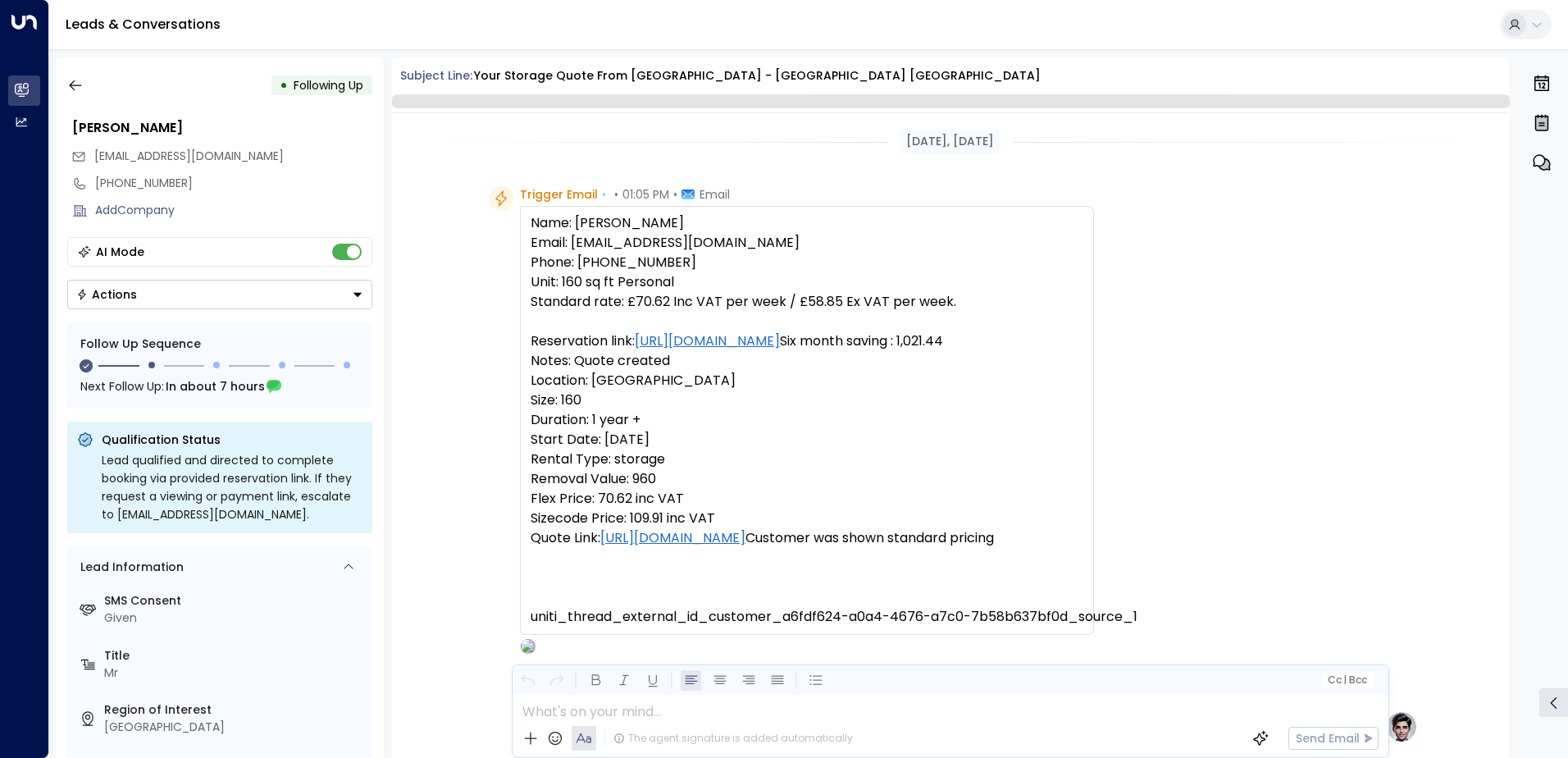
scroll to position [1374, 0]
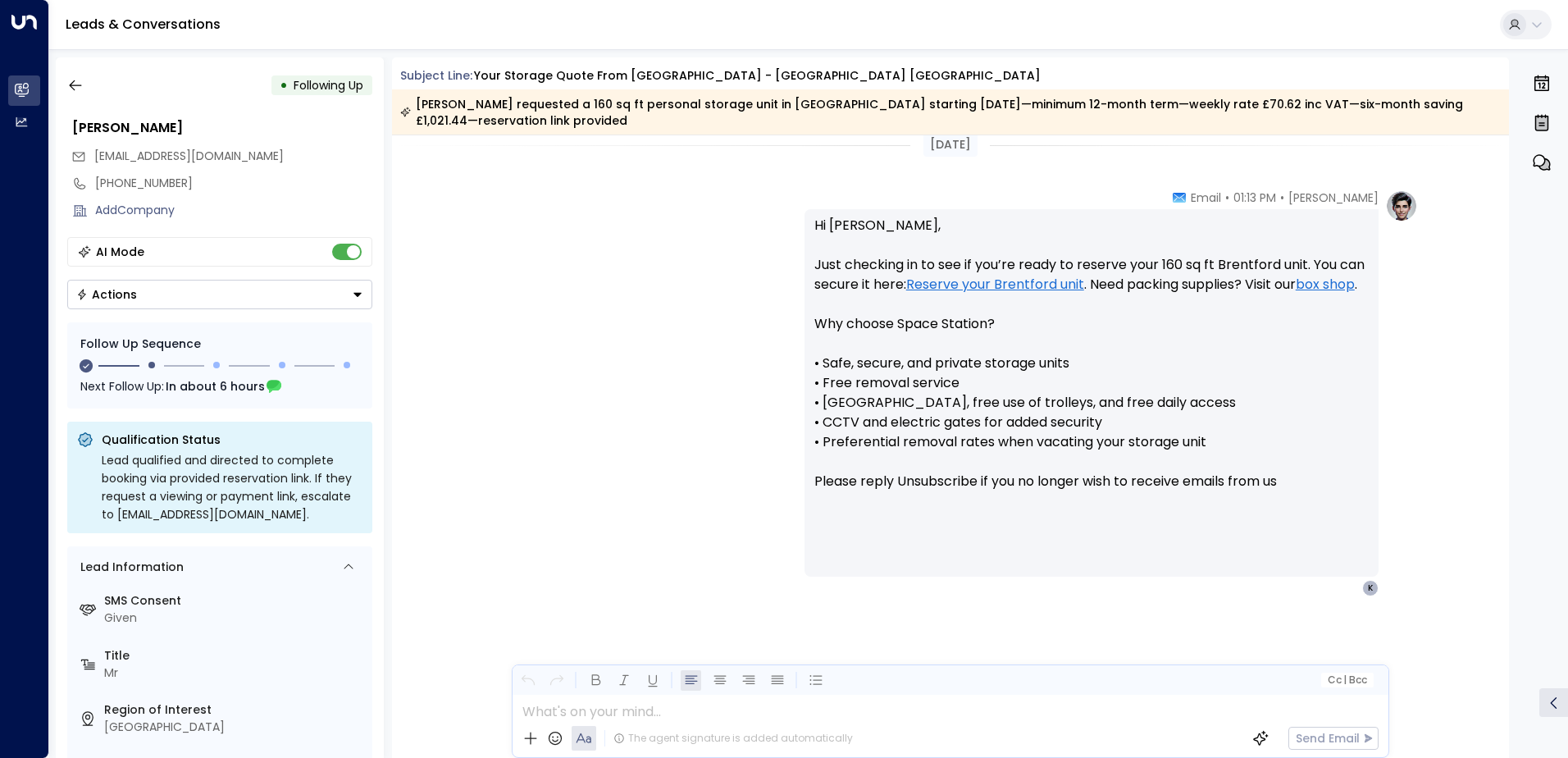
click at [697, 374] on div "Olivia Parker • 01:13 PM • Email Hi Kenan, Just checking in to see if you’re re…" at bounding box center [950, 394] width 935 height 407
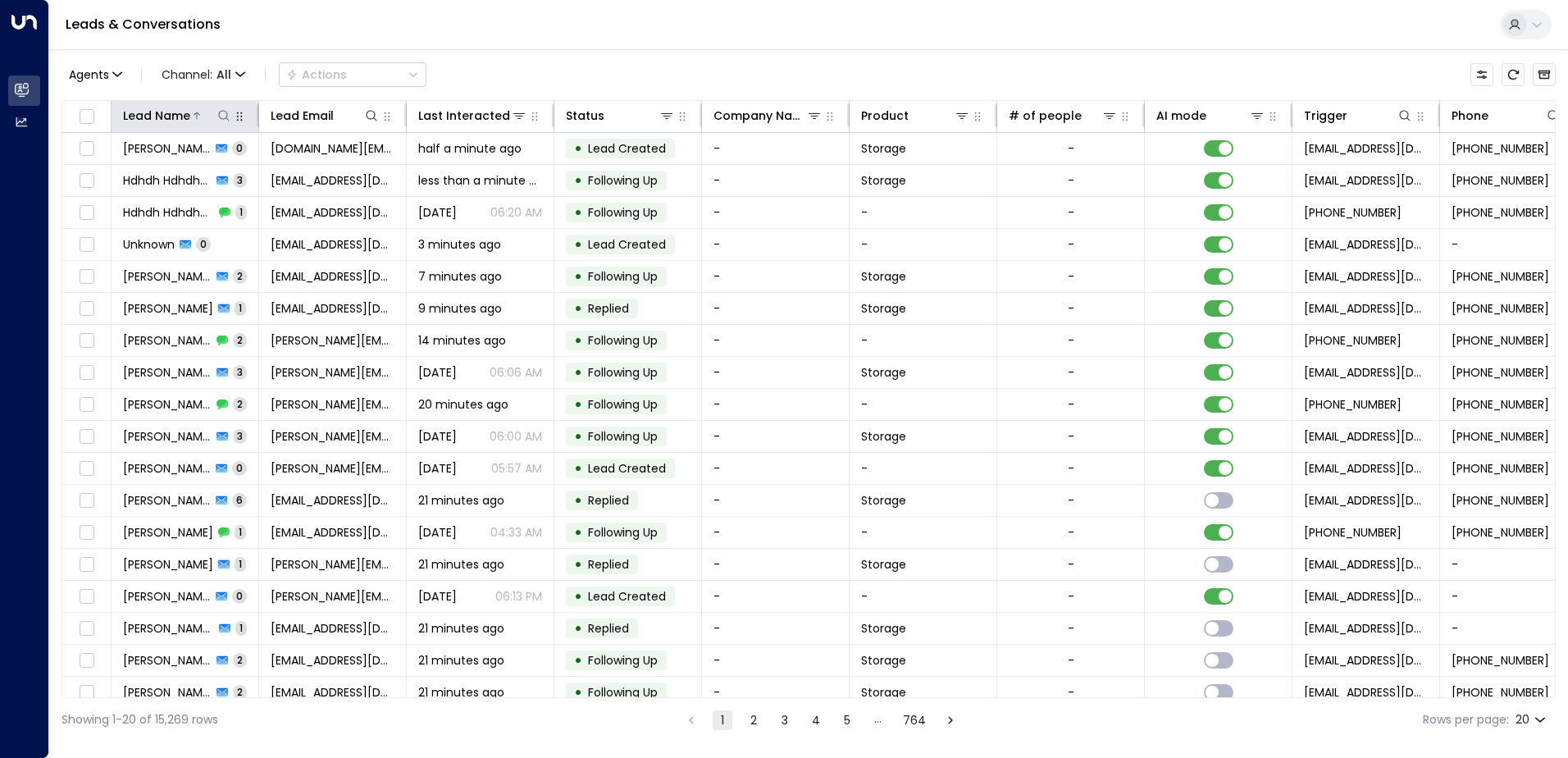
click at [220, 118] on icon at bounding box center [224, 116] width 13 height 13
click at [197, 180] on input "text" at bounding box center [224, 174] width 226 height 30
type input "*******"
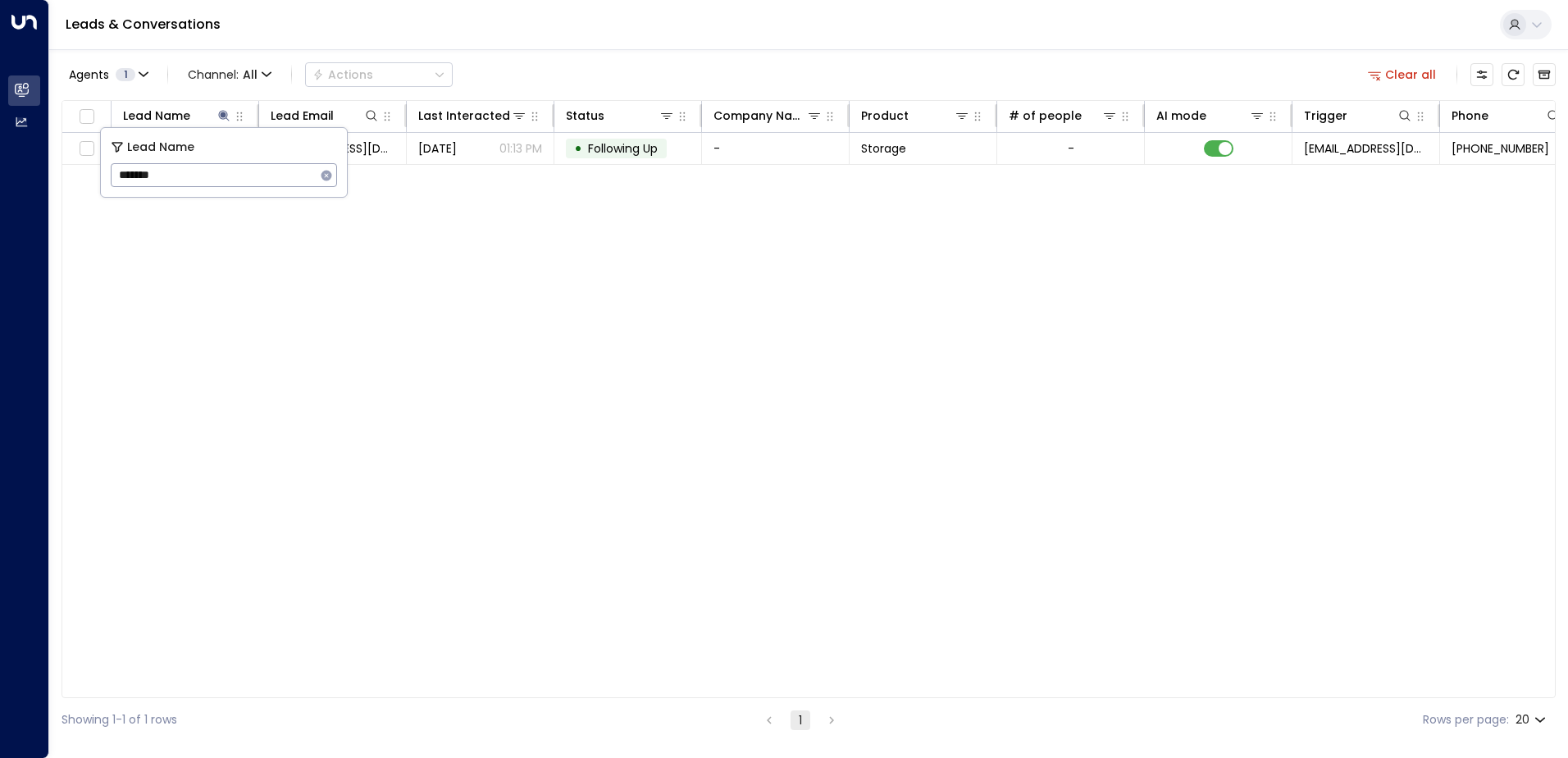
drag, startPoint x: 392, startPoint y: 220, endPoint x: 395, endPoint y: 195, distance: 25.2
click at [393, 216] on div "Lead Name Lead Email Last Interacted Status Company Name Product # of people AI…" at bounding box center [808, 399] width 1494 height 598
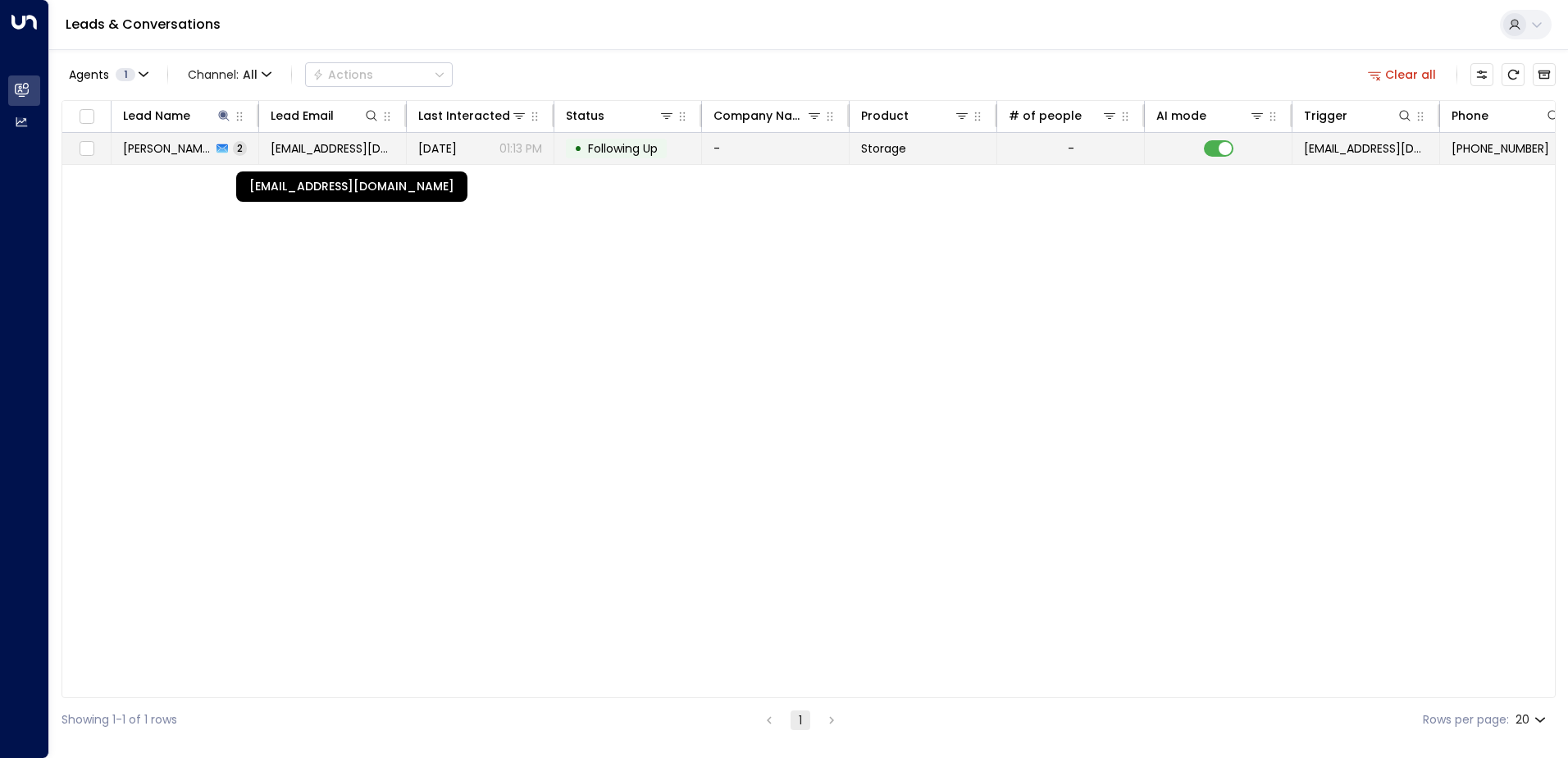
click at [384, 150] on span "[EMAIL_ADDRESS][DOMAIN_NAME]" at bounding box center [333, 149] width 124 height 16
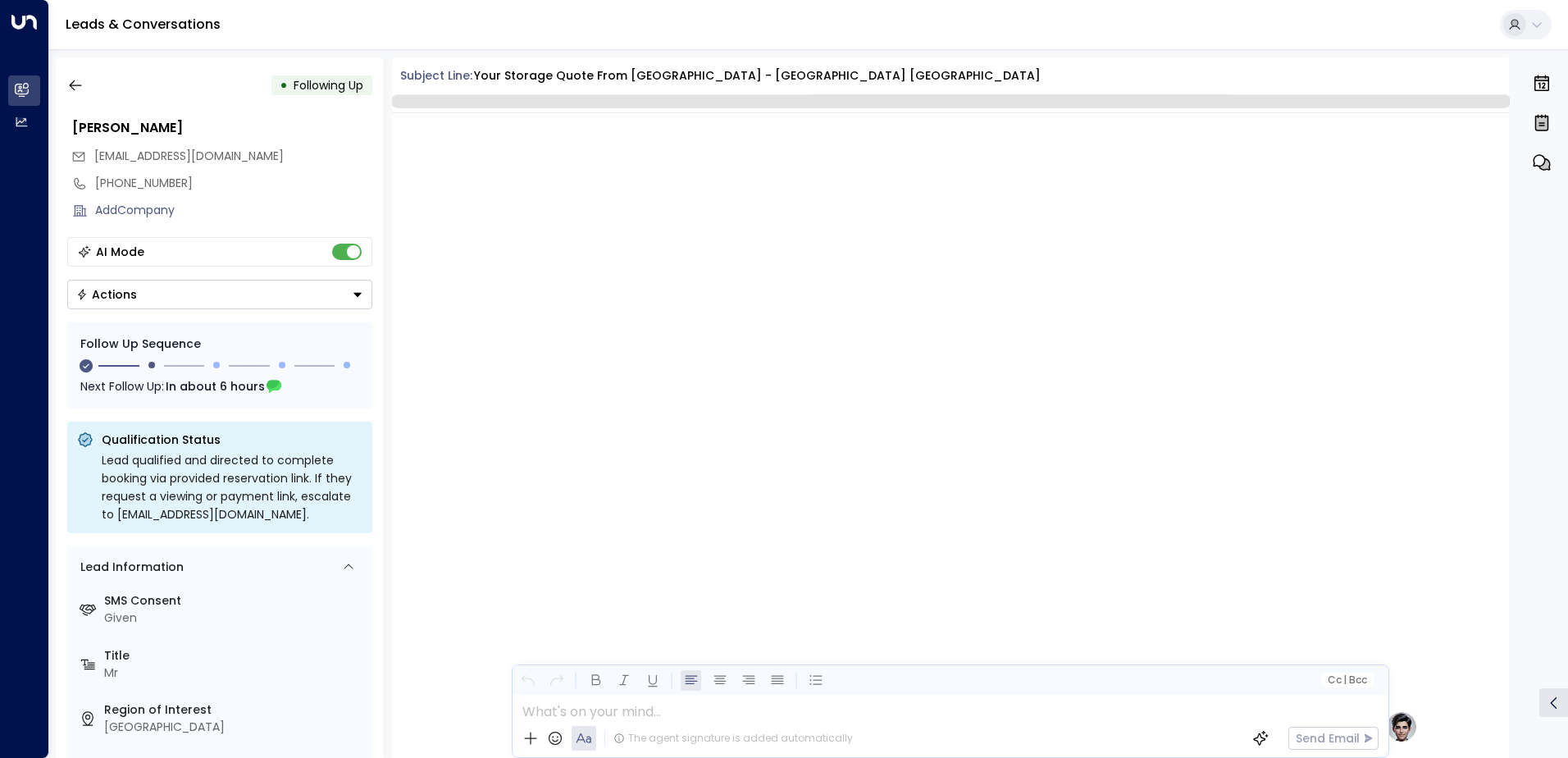
scroll to position [1374, 0]
